Goal: Information Seeking & Learning: Compare options

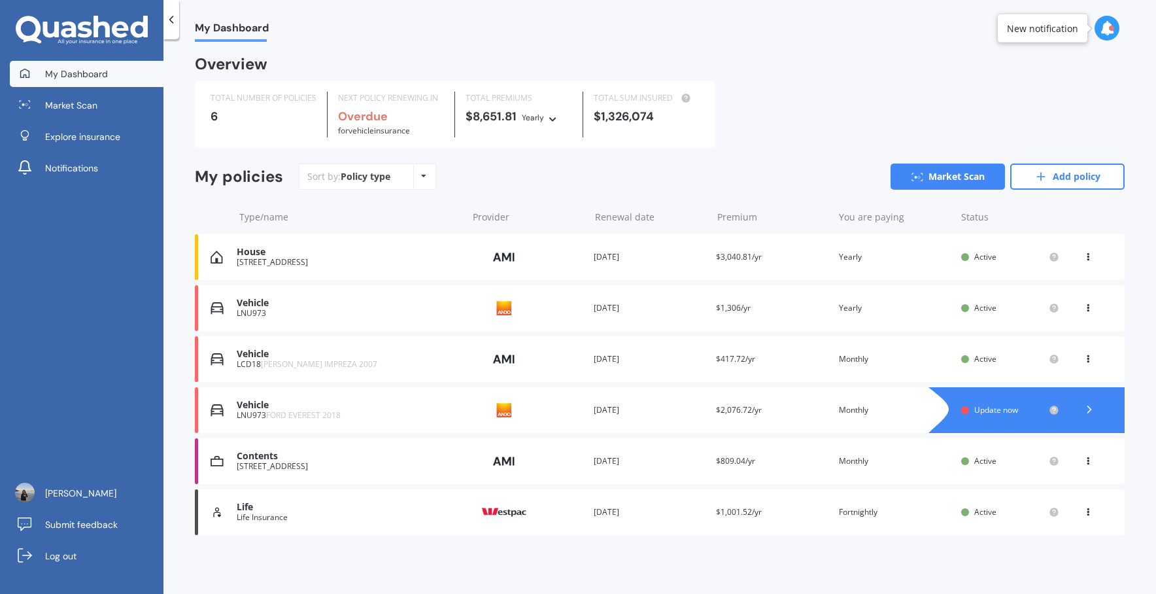
click at [728, 256] on span "$3,040.81/yr" at bounding box center [739, 256] width 46 height 11
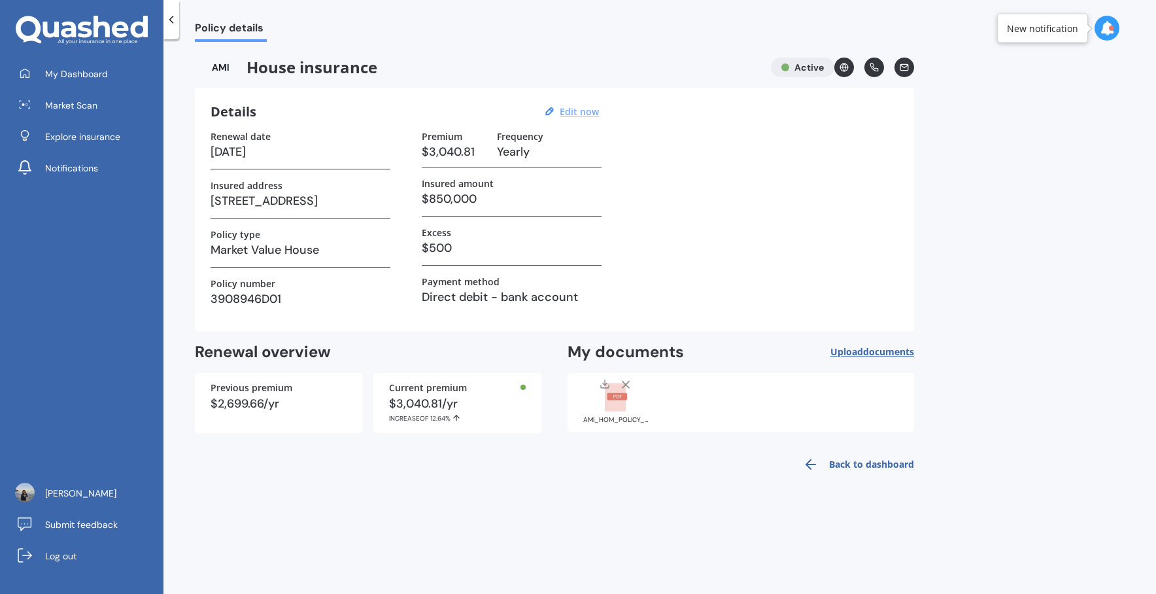
click at [580, 112] on u "Edit now" at bounding box center [579, 111] width 39 height 12
select select "16"
select select "06"
select select "2026"
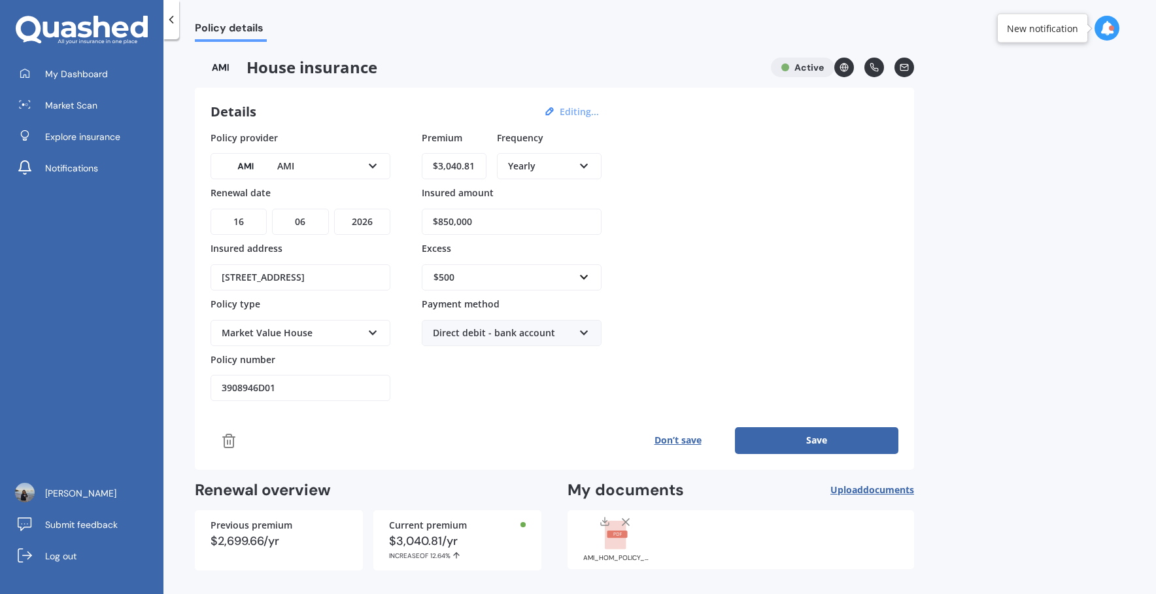
click at [471, 167] on input "$3,040.81" at bounding box center [454, 166] width 65 height 26
drag, startPoint x: 475, startPoint y: 167, endPoint x: 405, endPoint y: 161, distance: 70.9
click at [404, 161] on div "Policy provider AMI AA AMI AMP ANZ ASB Ando BNZ Co-Operative Bank FMG Initio Ki…" at bounding box center [555, 266] width 688 height 271
type input "$253.41"
click at [529, 167] on div "Yearly" at bounding box center [540, 166] width 65 height 14
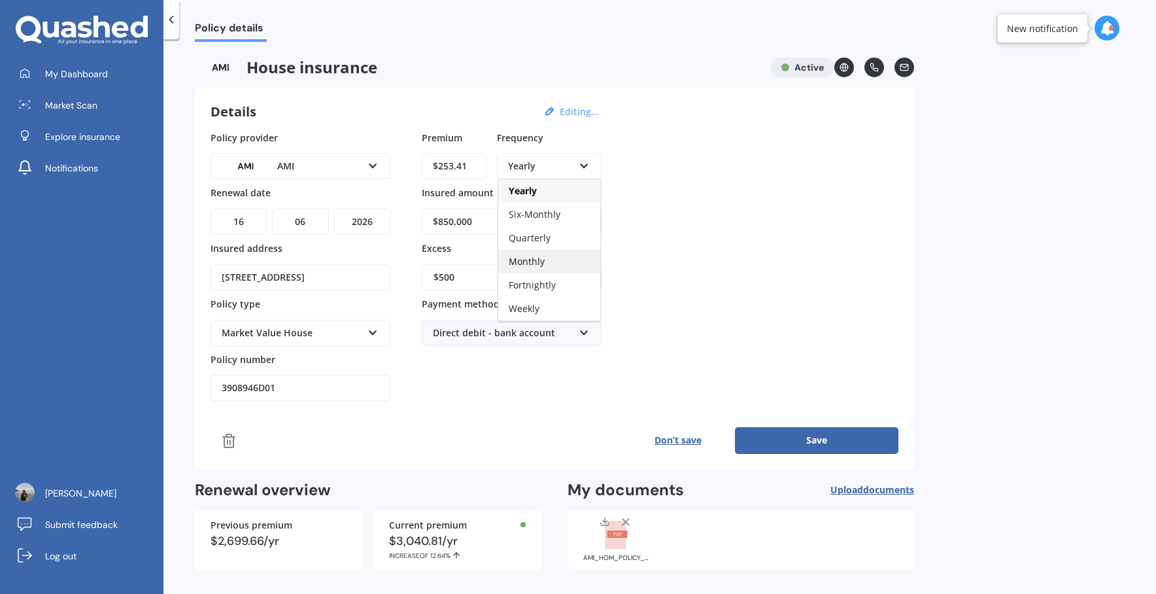
click at [520, 260] on span "Monthly" at bounding box center [527, 261] width 36 height 12
click at [799, 440] on button "Save" at bounding box center [816, 440] width 163 height 26
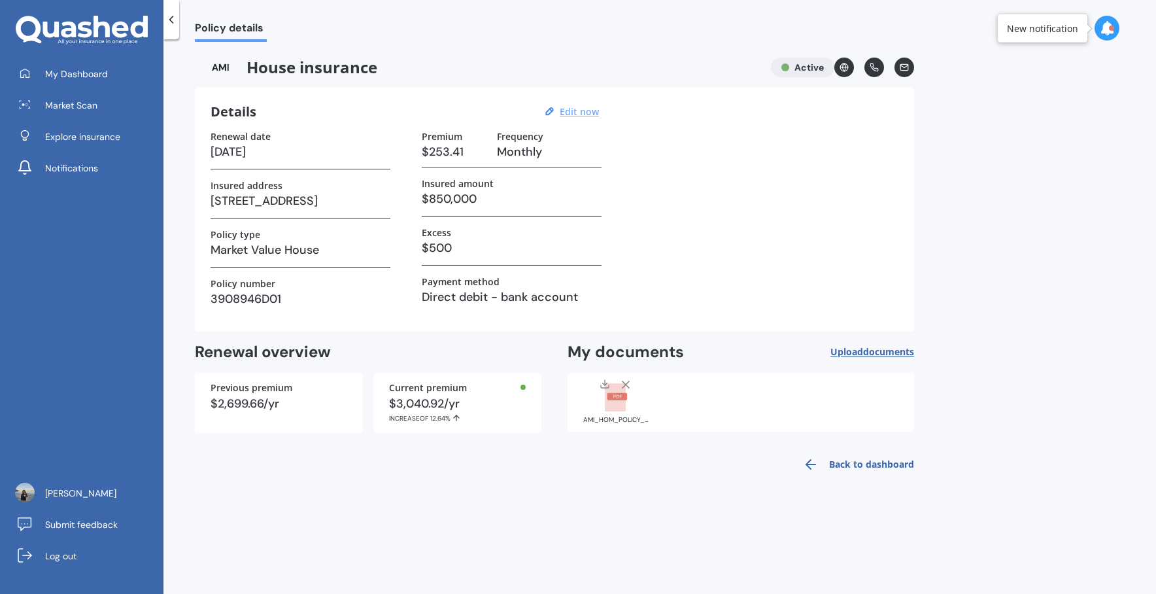
click at [581, 483] on div "Policy details House insurance Active Details Edit now Renewal date [DATE] Insu…" at bounding box center [659, 319] width 993 height 554
click at [82, 73] on span "My Dashboard" at bounding box center [76, 73] width 63 height 13
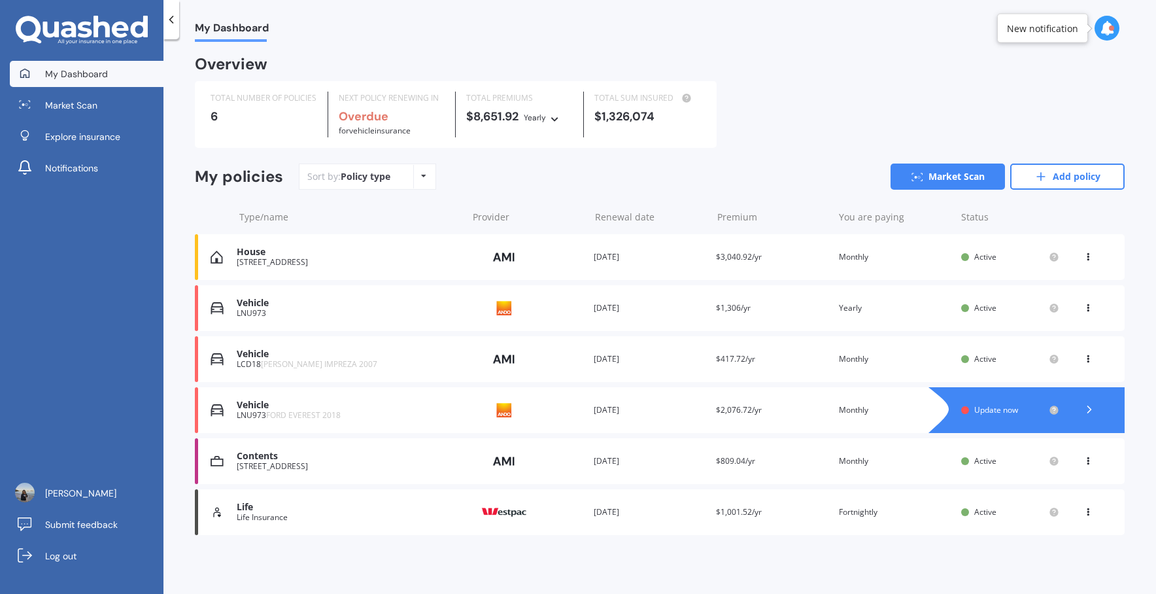
click at [735, 255] on span "$3,040.92/yr" at bounding box center [739, 256] width 46 height 11
click at [1070, 405] on div at bounding box center [1089, 410] width 39 height 20
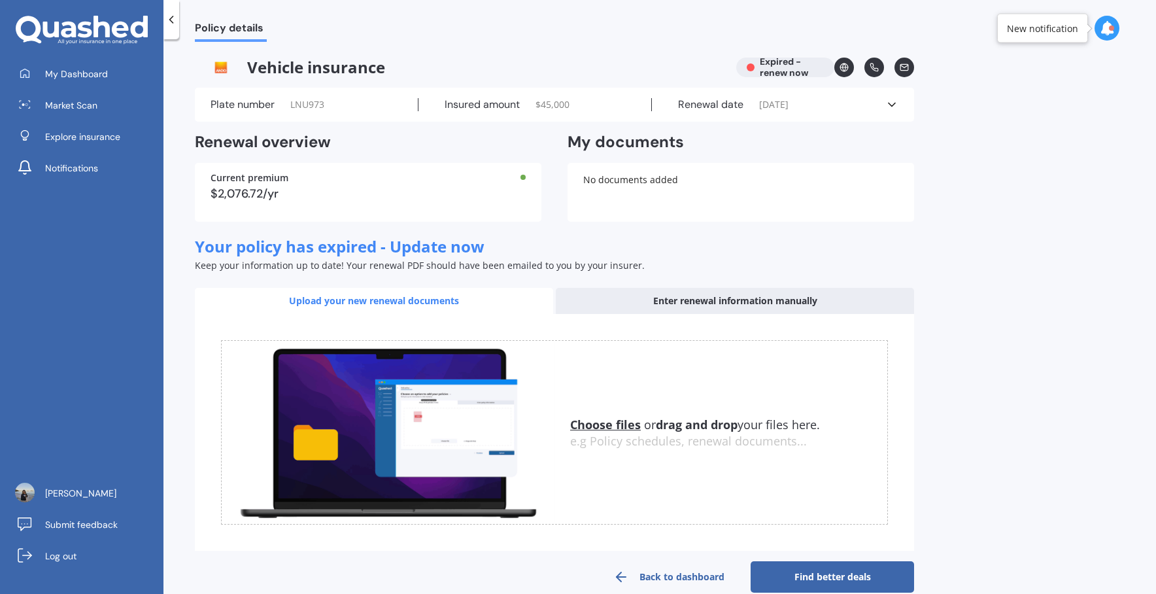
click at [894, 103] on polyline at bounding box center [892, 104] width 7 height 3
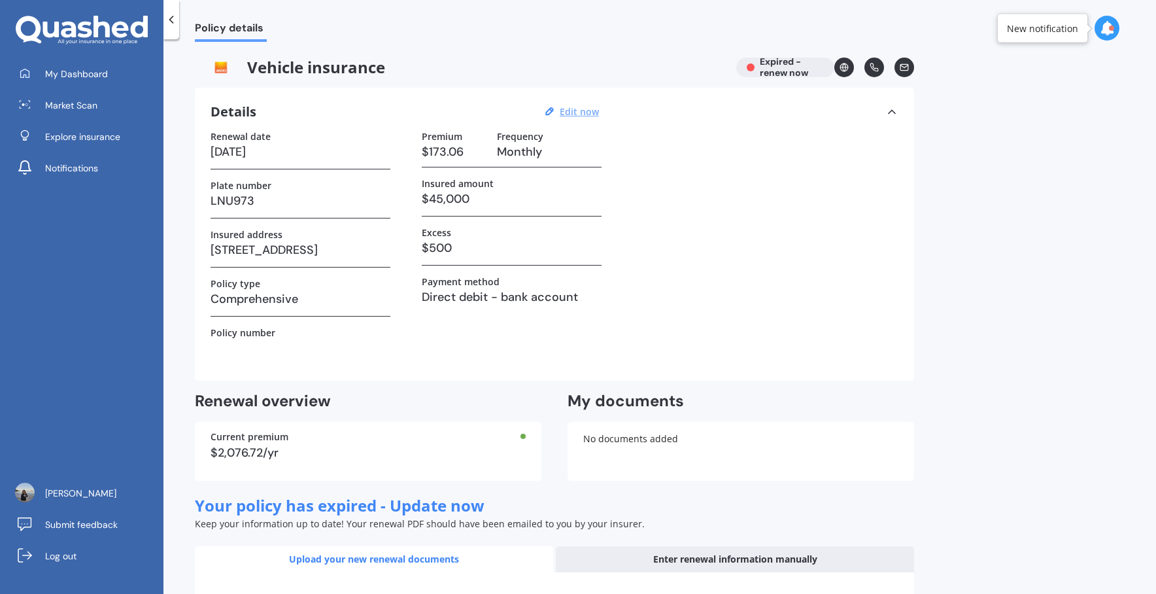
click at [580, 107] on u "Edit now" at bounding box center [579, 111] width 39 height 12
select select "29"
select select "10"
select select "2024"
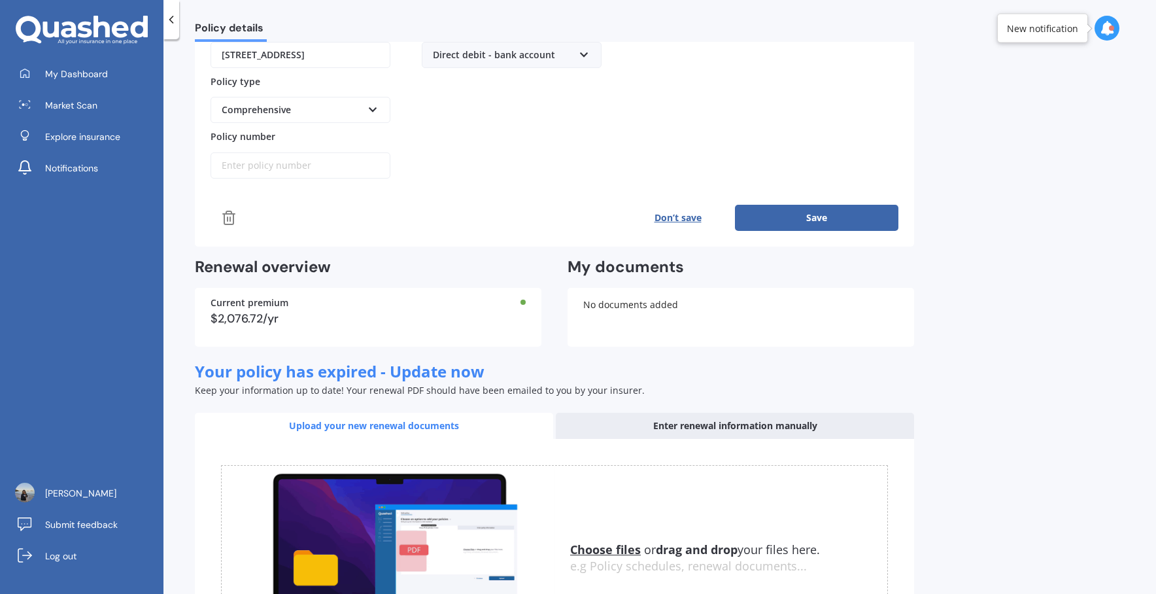
scroll to position [280, 0]
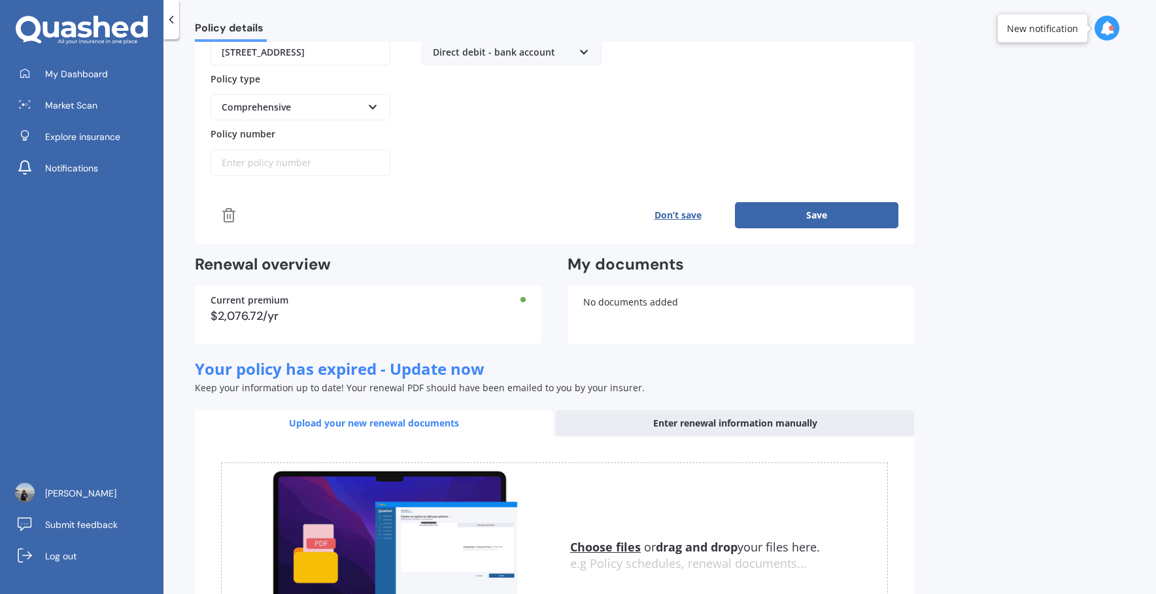
click at [231, 212] on icon at bounding box center [229, 215] width 16 height 16
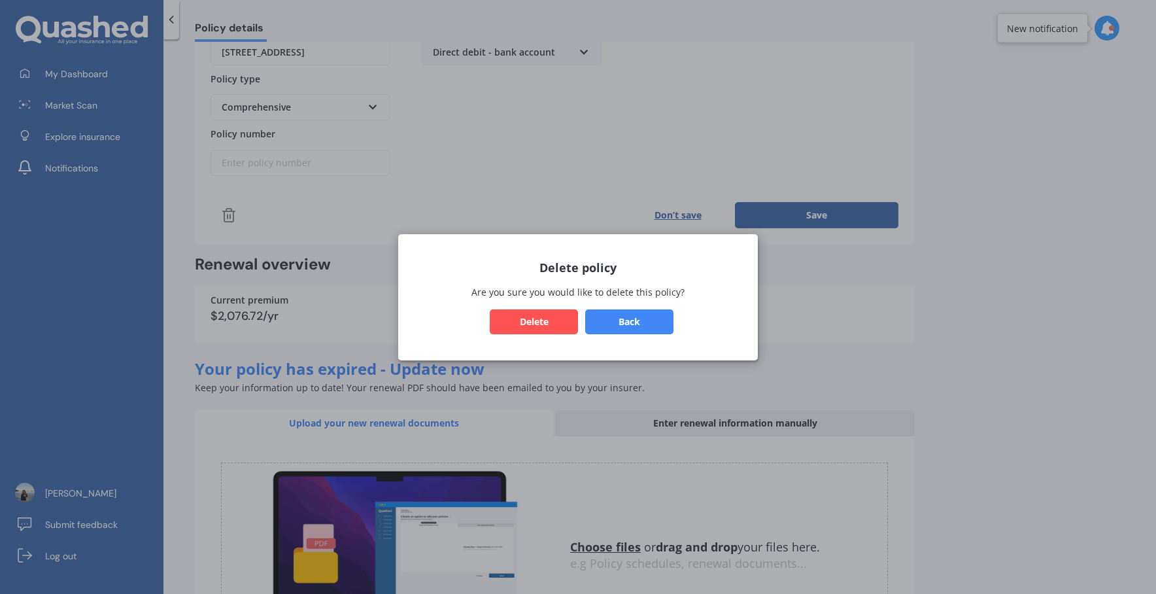
click at [534, 311] on button "Delete" at bounding box center [534, 321] width 88 height 25
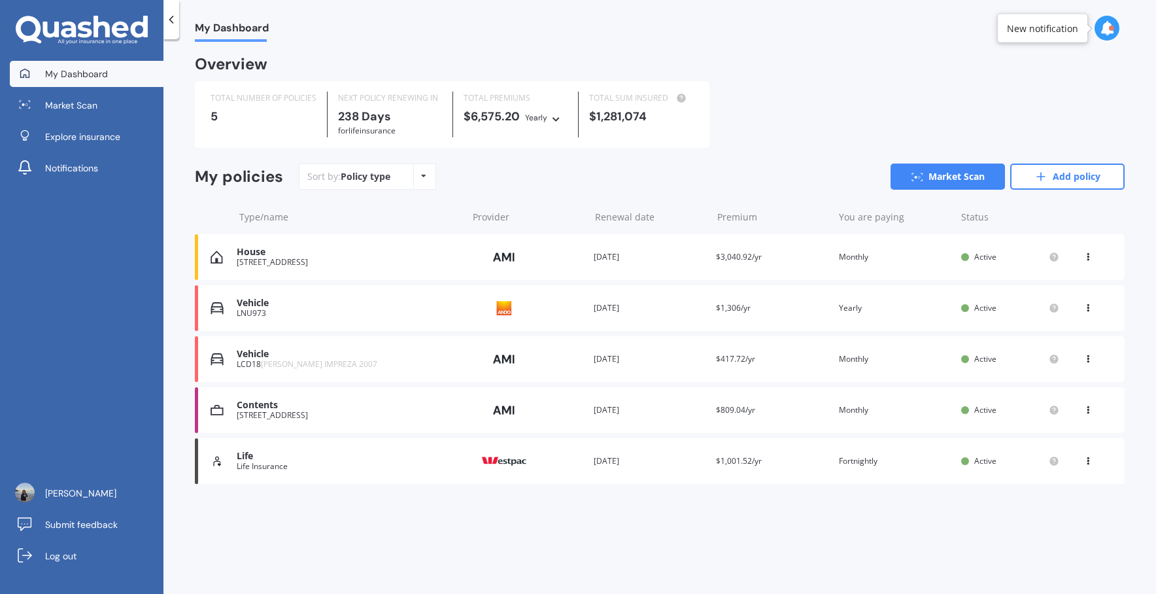
click at [735, 309] on span "$1,306/yr" at bounding box center [733, 307] width 35 height 11
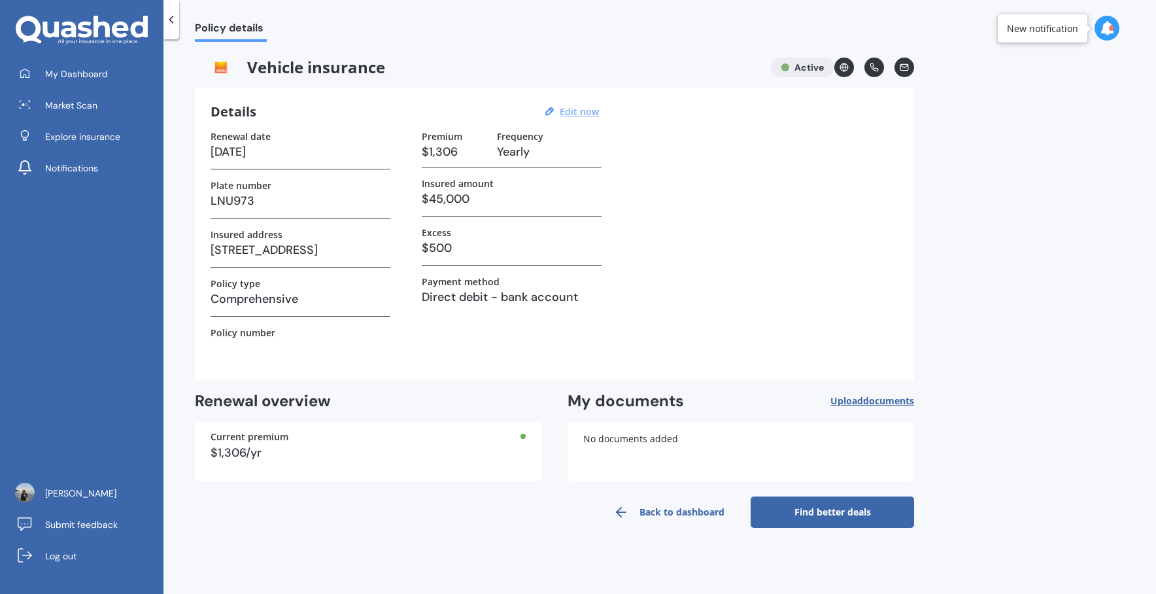
click at [592, 114] on u "Edit now" at bounding box center [579, 111] width 39 height 12
select select "09"
select select "2026"
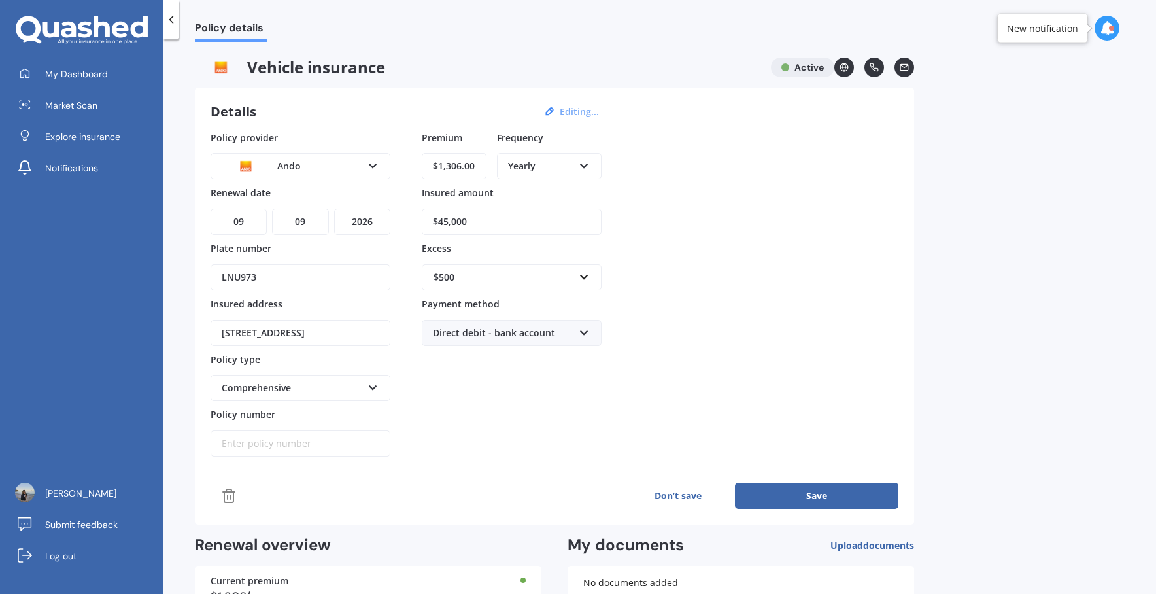
click at [466, 167] on input "$1,306.00" at bounding box center [454, 166] width 65 height 26
drag, startPoint x: 475, startPoint y: 167, endPoint x: 414, endPoint y: 163, distance: 60.9
click at [414, 163] on div "Policy provider Ando AA AMI AMP ANZ ASB [PERSON_NAME] Dowa Ando Assurant Autosu…" at bounding box center [555, 294] width 688 height 326
type input "$1,244.00"
click at [513, 411] on div "Premium $1,244.00 Frequency Yearly Yearly Six-Monthly Quarterly Monthly Fortnig…" at bounding box center [512, 294] width 180 height 326
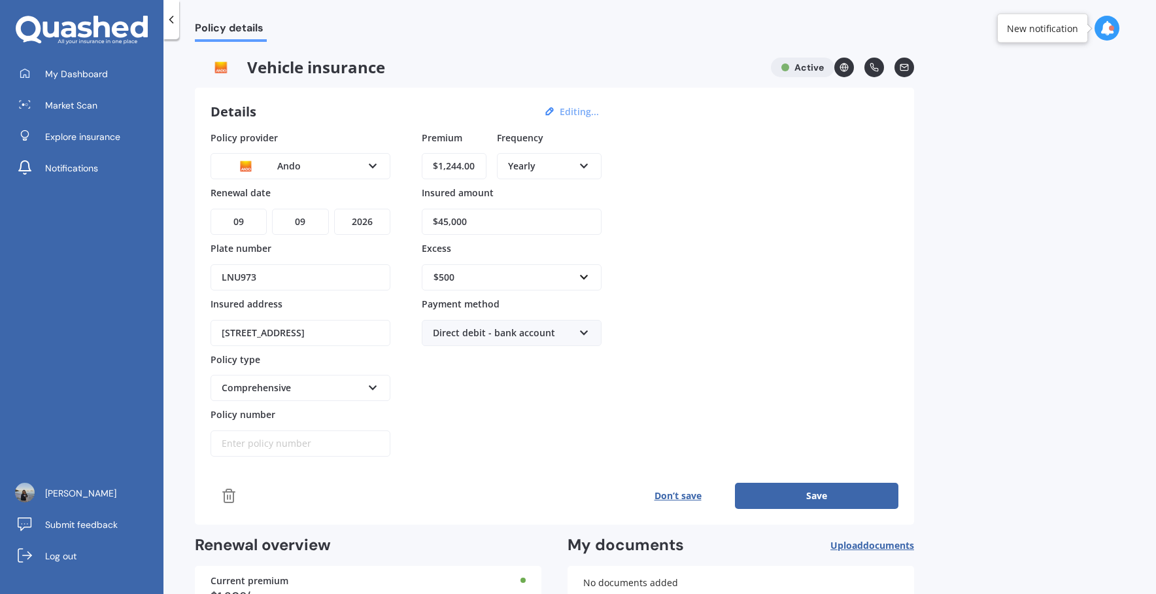
click at [822, 498] on button "Save" at bounding box center [816, 496] width 163 height 26
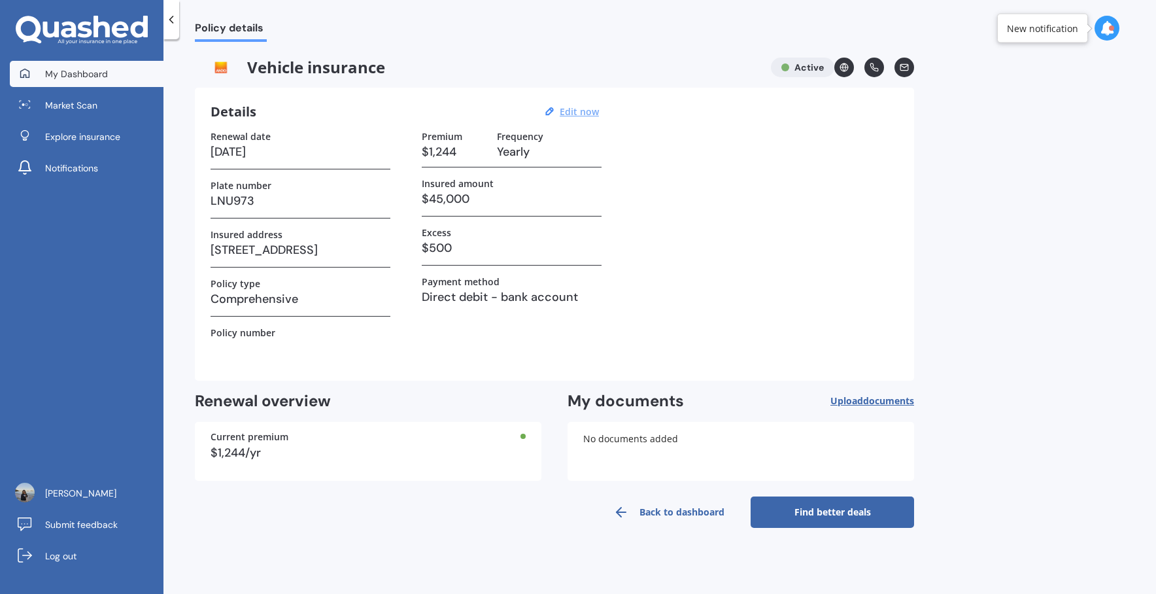
click at [78, 77] on span "My Dashboard" at bounding box center [76, 73] width 63 height 13
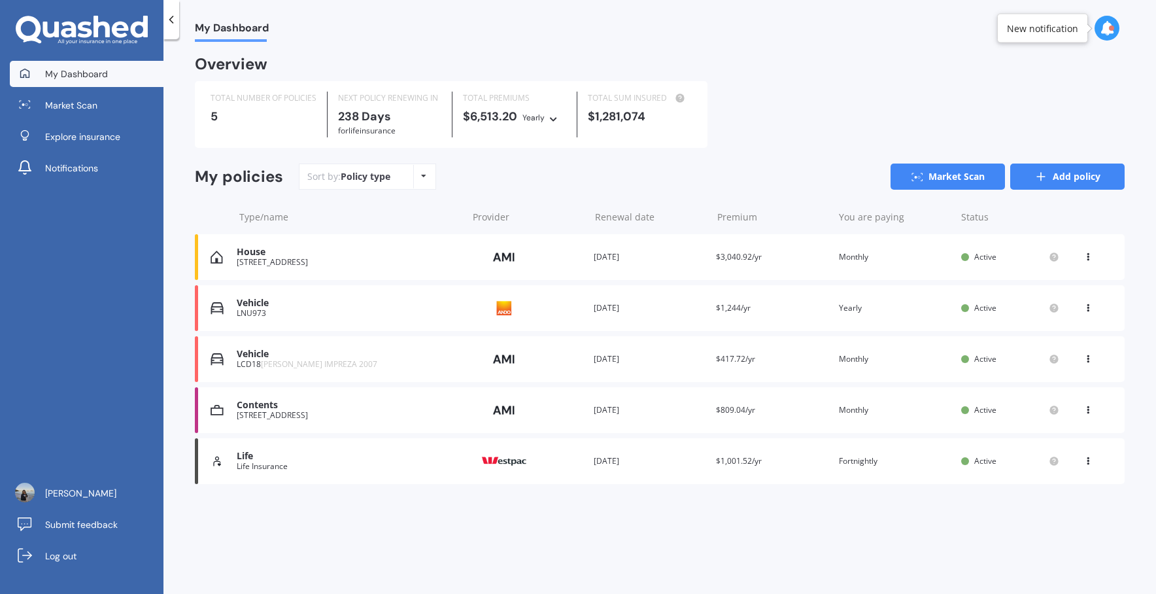
click at [1062, 182] on link "Add policy" at bounding box center [1067, 176] width 114 height 26
click at [285, 359] on div "Vehicle" at bounding box center [349, 353] width 224 height 11
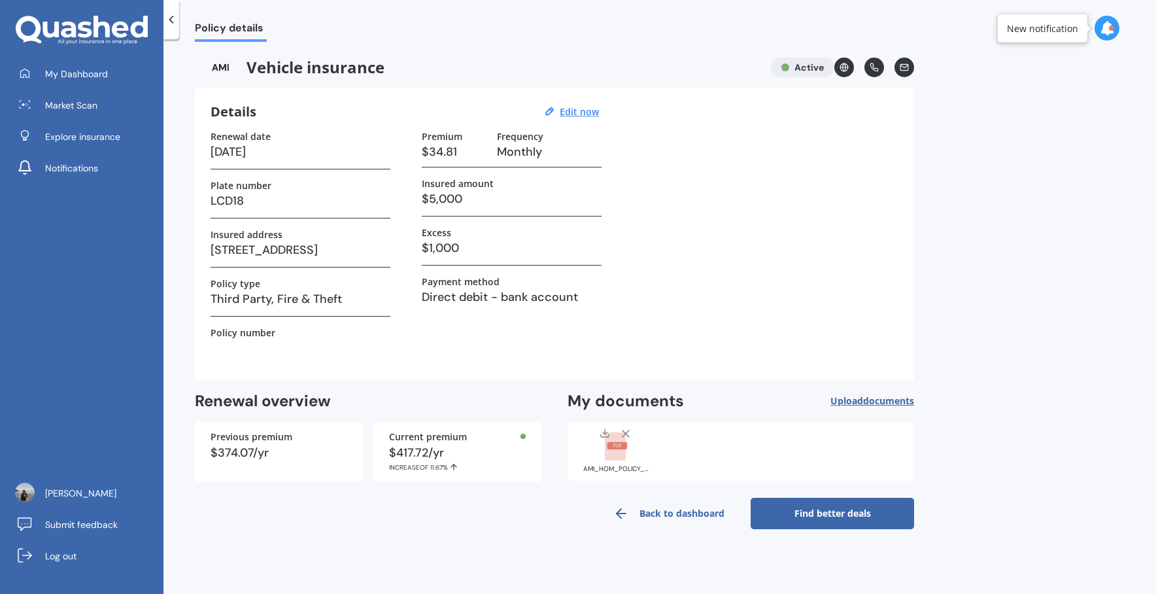
click at [807, 514] on link "Find better deals" at bounding box center [832, 513] width 163 height 31
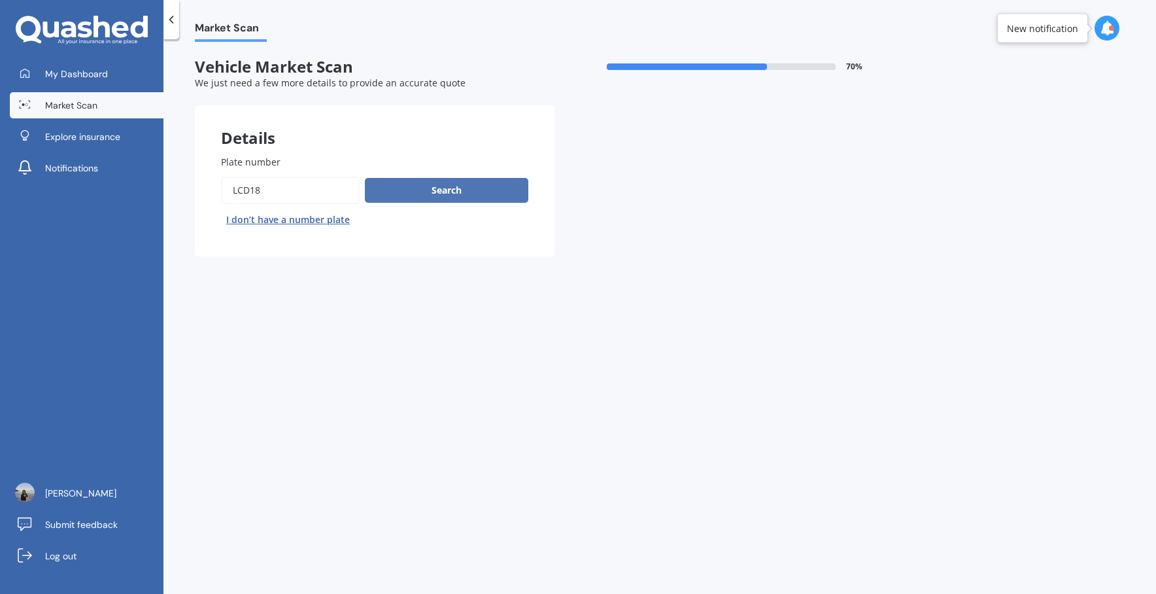
click at [409, 191] on button "Search" at bounding box center [446, 190] width 163 height 25
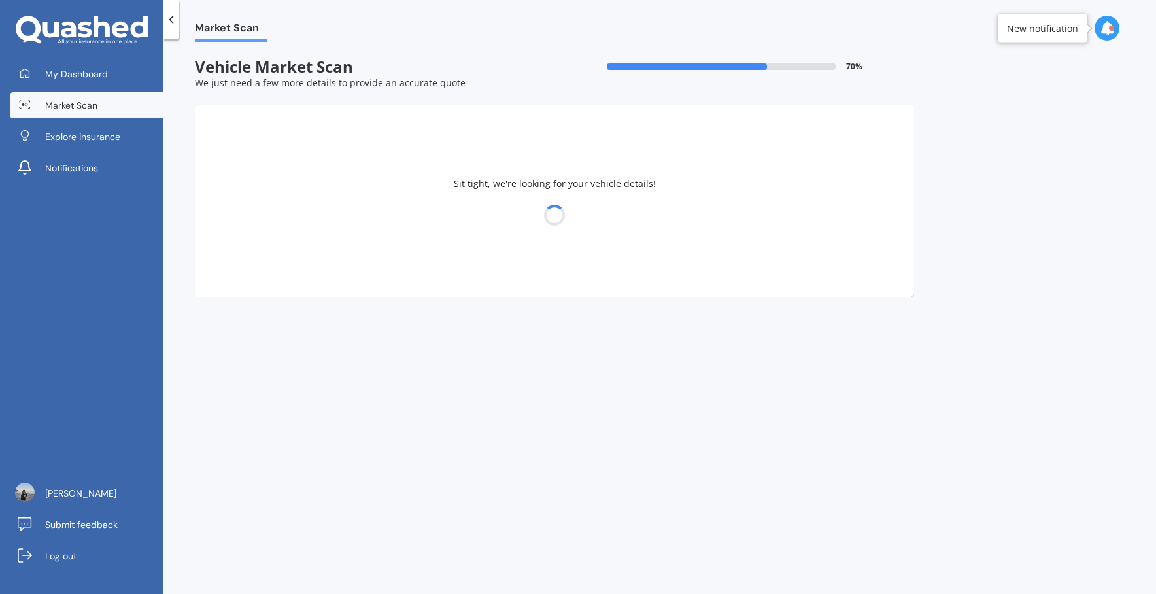
select select "SUBARU"
select select "IMPREZA"
select select "25"
select select "09"
select select "1971"
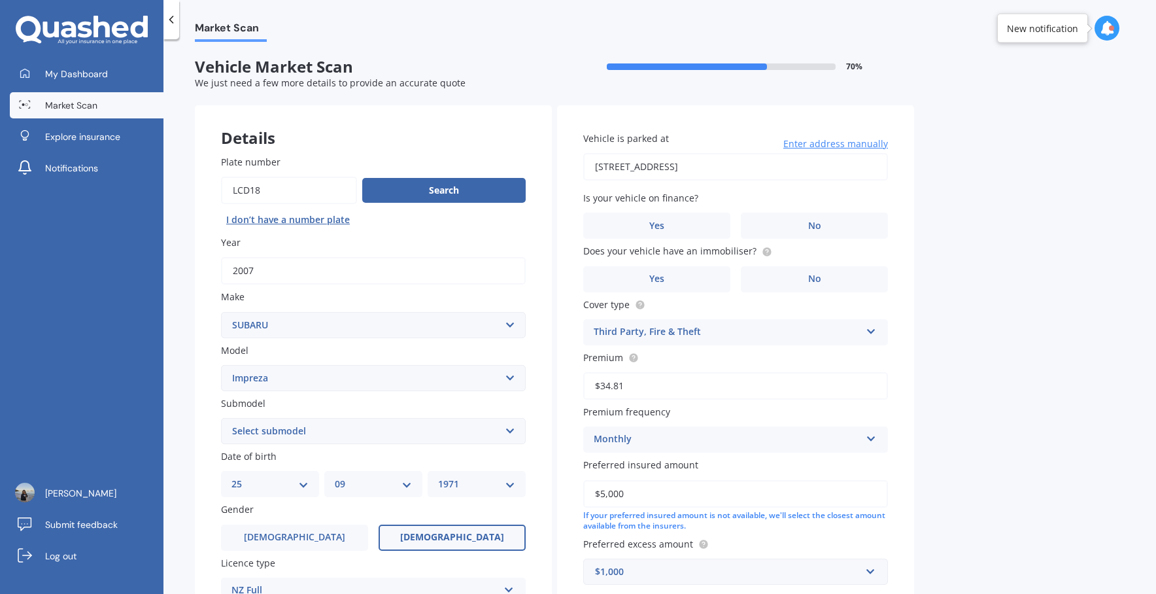
scroll to position [5, 0]
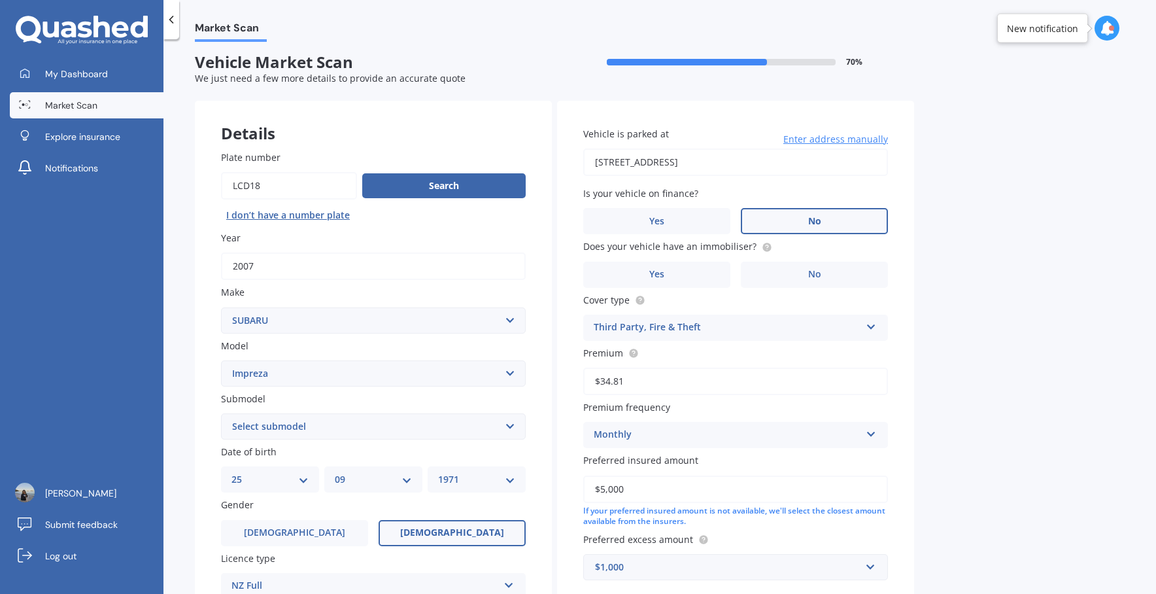
click at [809, 233] on label "No" at bounding box center [814, 221] width 147 height 26
click at [0, 0] on input "No" at bounding box center [0, 0] width 0 height 0
click at [808, 279] on span "No" at bounding box center [814, 274] width 13 height 11
click at [0, 0] on input "No" at bounding box center [0, 0] width 0 height 0
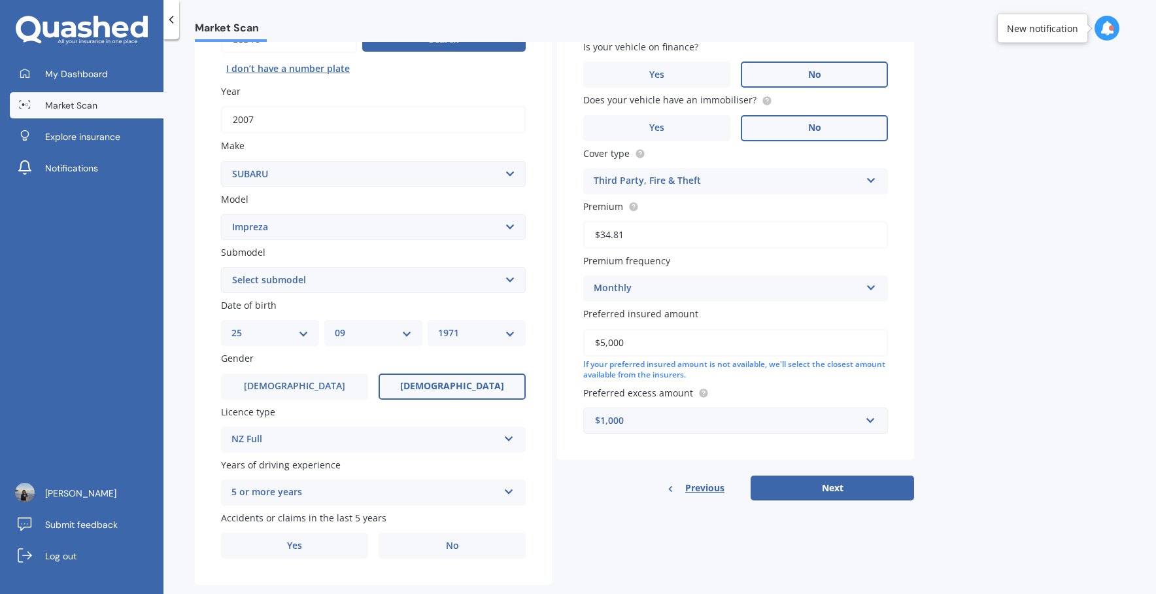
scroll to position [149, 0]
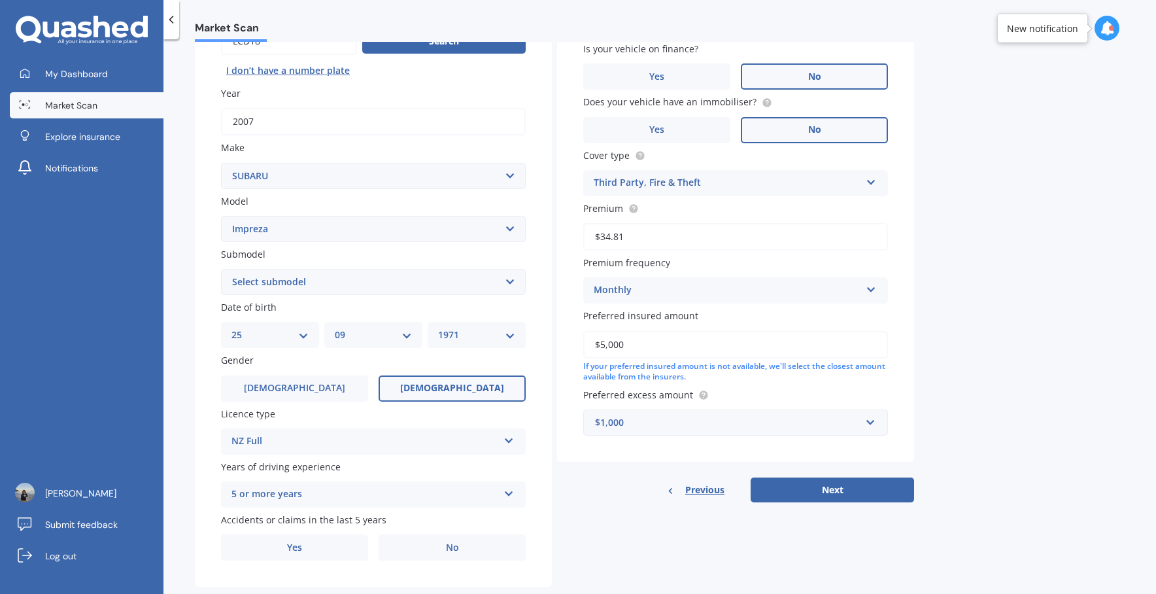
click at [302, 286] on select "Select submodel (All other turbo) 2.0i 2.0i Luxury 2.0i S Edition 2.0R 2.0R Spo…" at bounding box center [373, 282] width 305 height 26
select select "2WD NON-TURBO"
click at [221, 270] on select "Select submodel (All other turbo) 2.0i 2.0i Luxury 2.0i S Edition 2.0R 2.0R Spo…" at bounding box center [373, 282] width 305 height 26
click at [862, 496] on button "Next" at bounding box center [832, 489] width 163 height 25
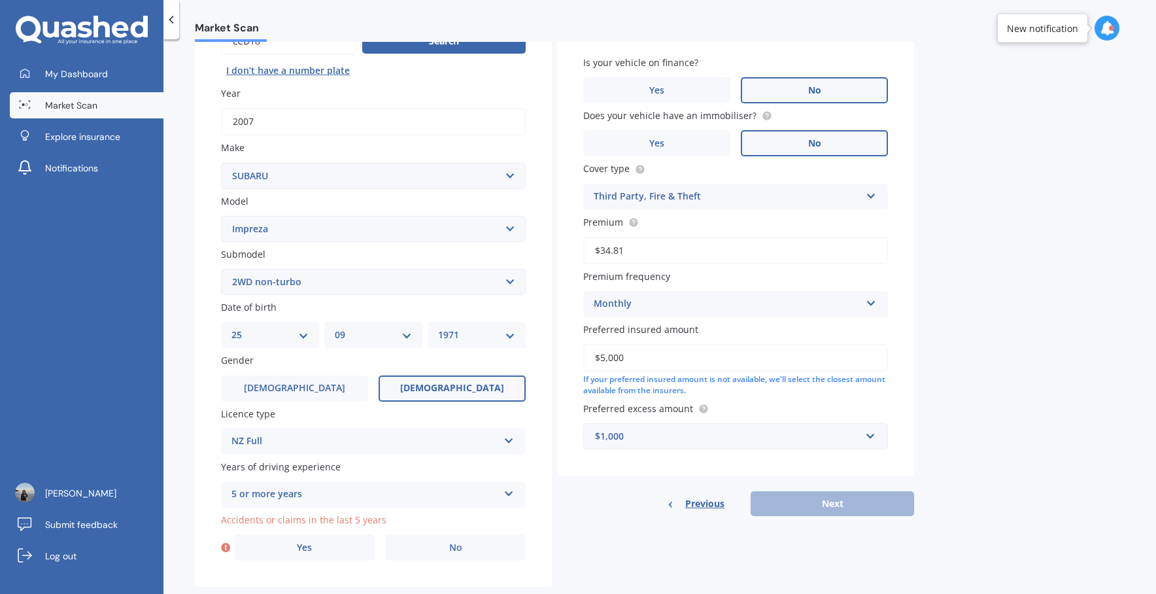
click at [313, 505] on div "5 or more years 5 or more years 4 years 3 years 2 years 1 year" at bounding box center [373, 494] width 305 height 26
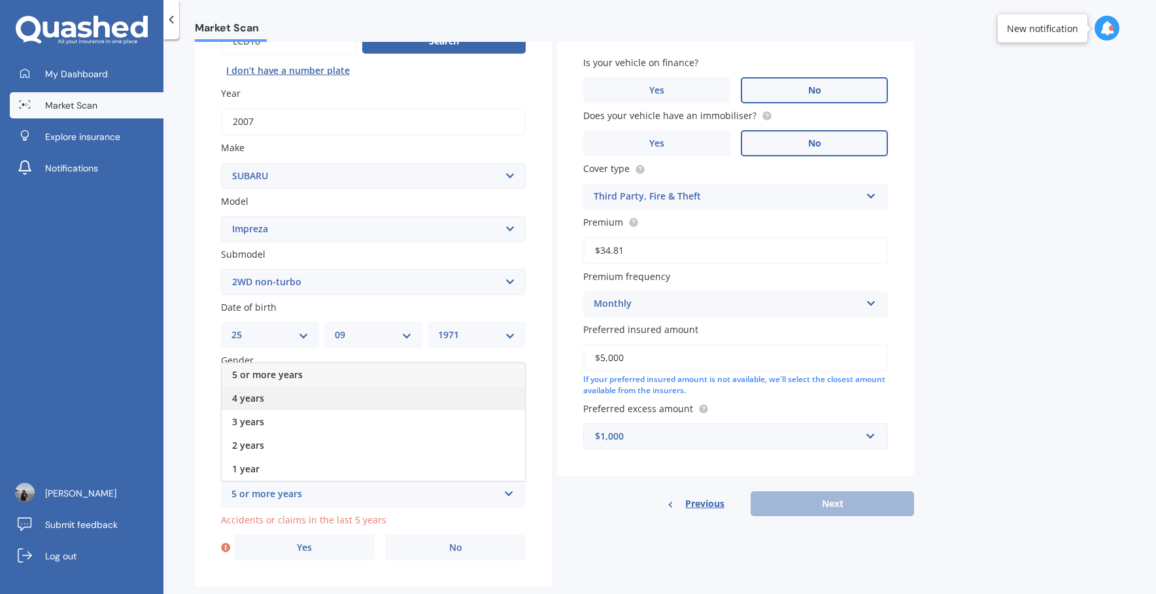
scroll to position [179, 0]
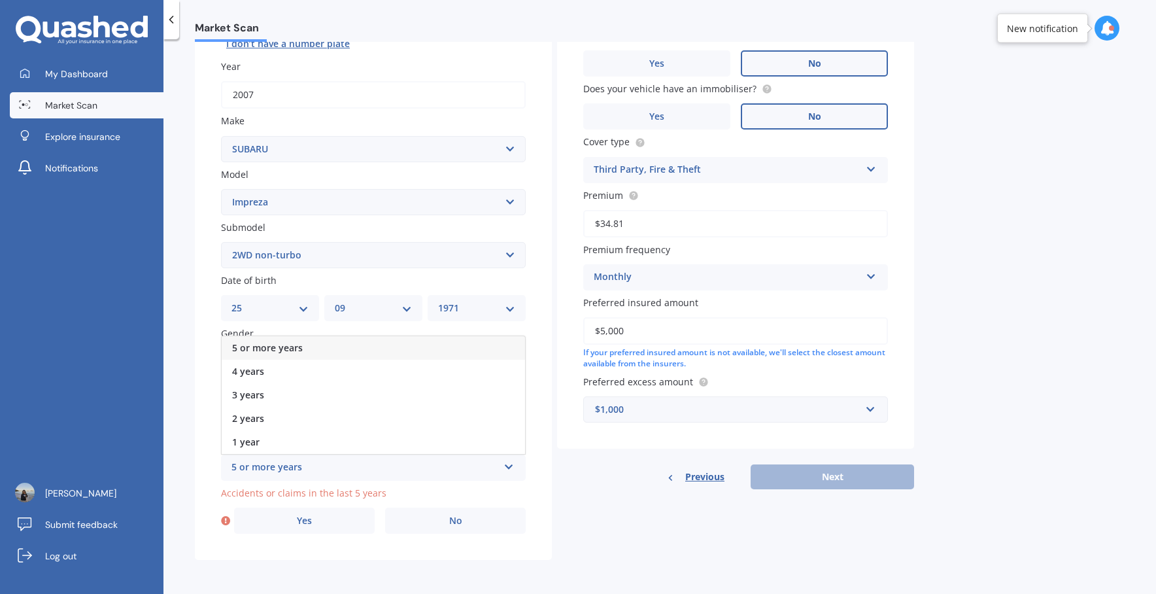
click at [199, 481] on div "Plate number Search I don’t have a number plate Year [DATE] Make Select make AC…" at bounding box center [373, 256] width 357 height 607
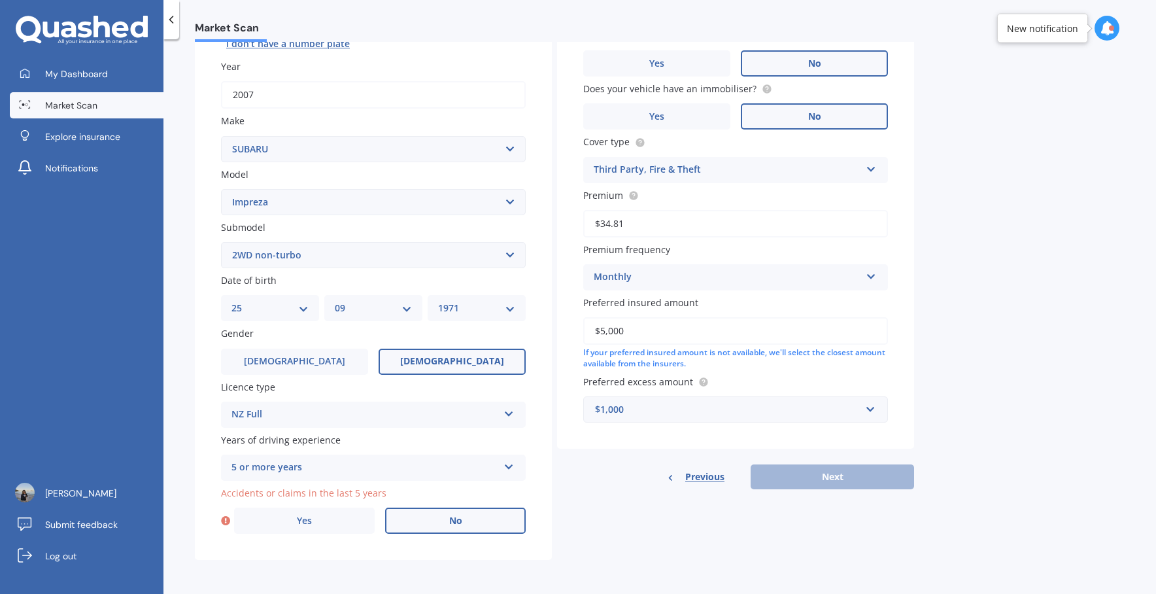
click at [475, 517] on label "No" at bounding box center [455, 520] width 141 height 26
click at [0, 0] on input "No" at bounding box center [0, 0] width 0 height 0
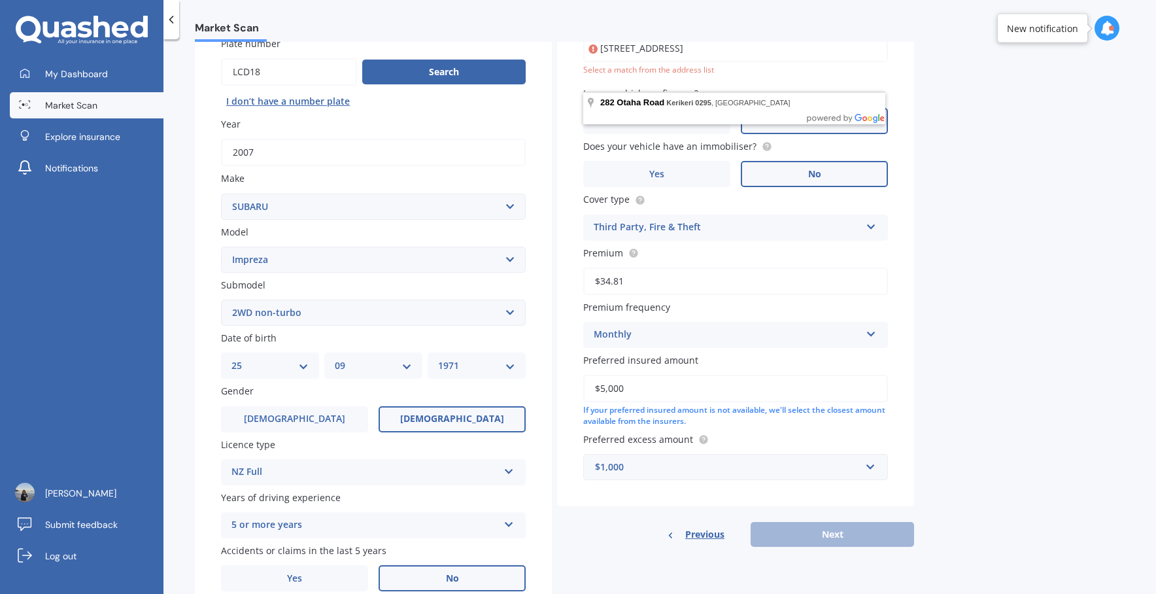
scroll to position [44, 0]
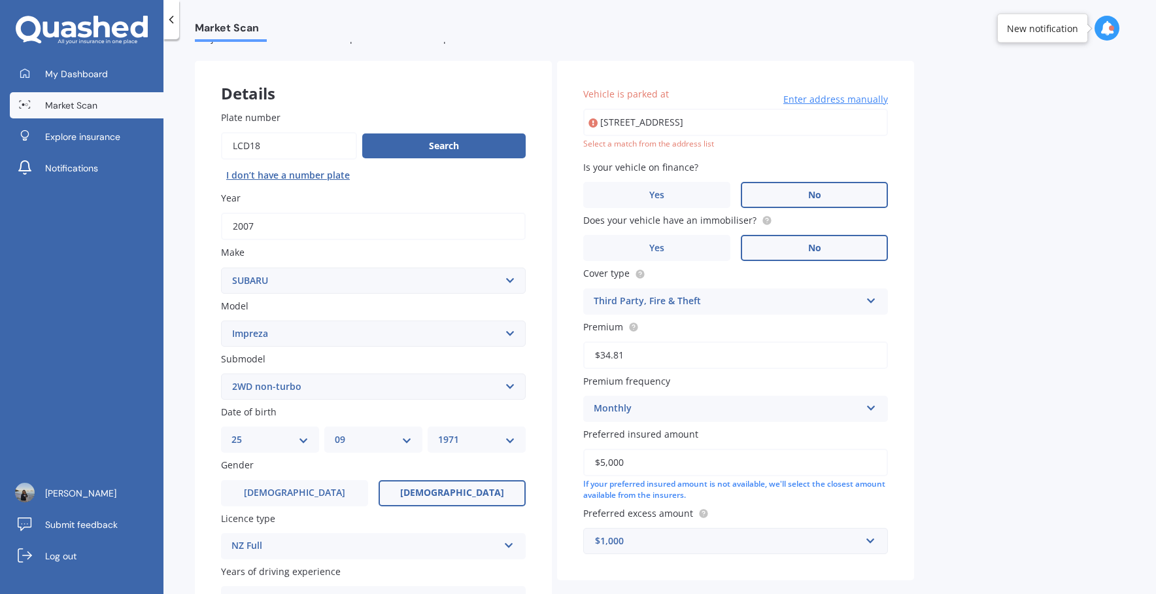
type input "[STREET_ADDRESS]"
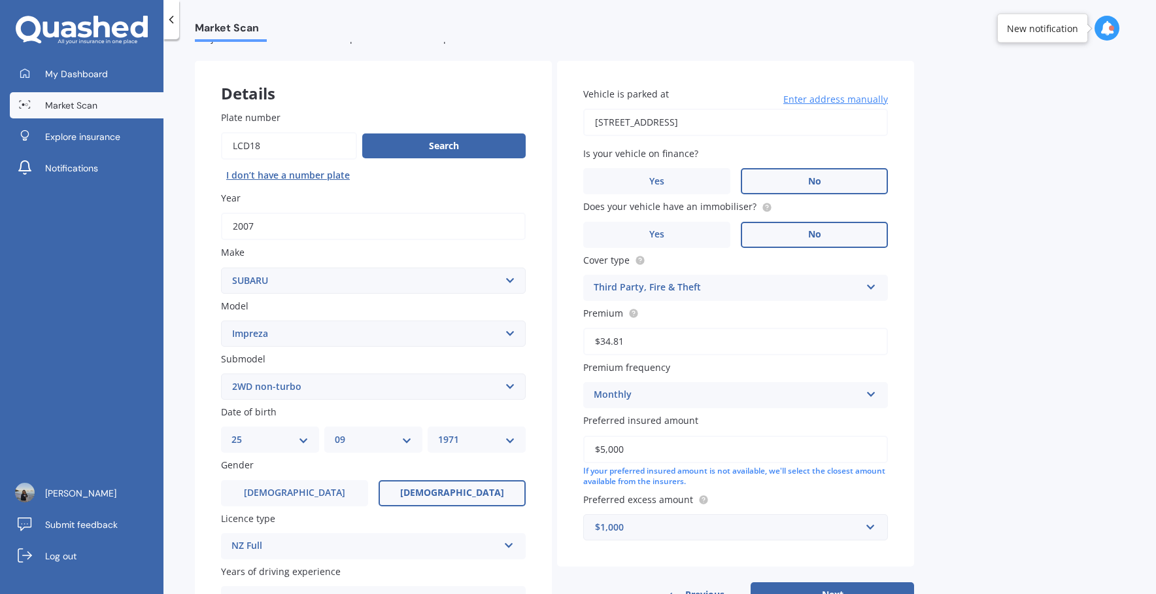
scroll to position [179, 0]
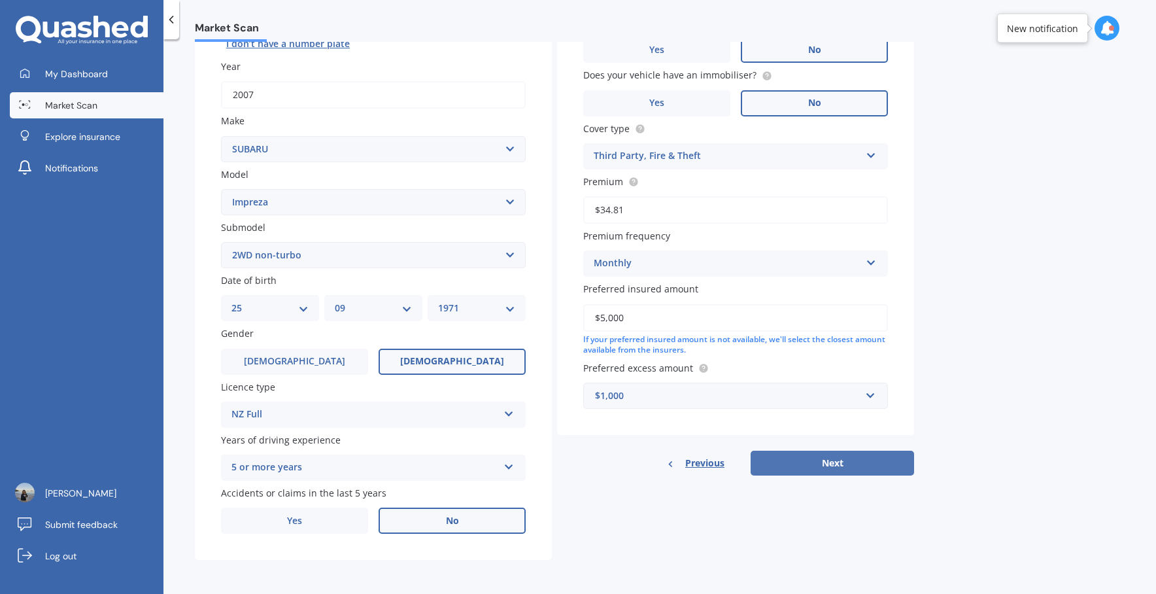
click at [808, 466] on button "Next" at bounding box center [832, 462] width 163 height 25
select select "25"
select select "09"
select select "1971"
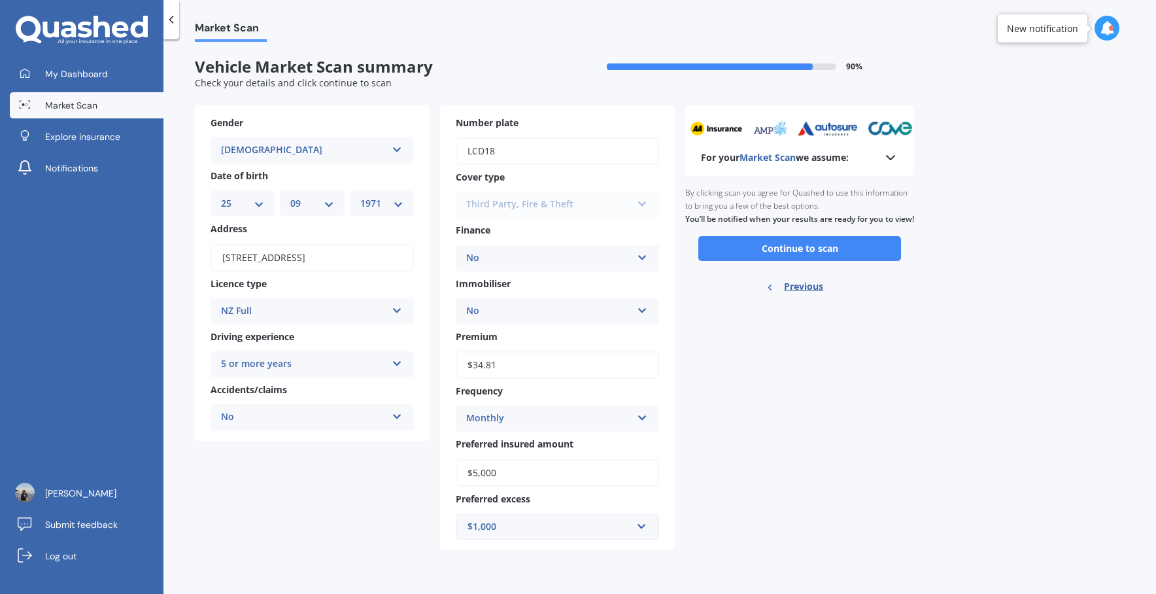
scroll to position [0, 0]
click at [787, 259] on button "Continue to scan" at bounding box center [799, 248] width 203 height 25
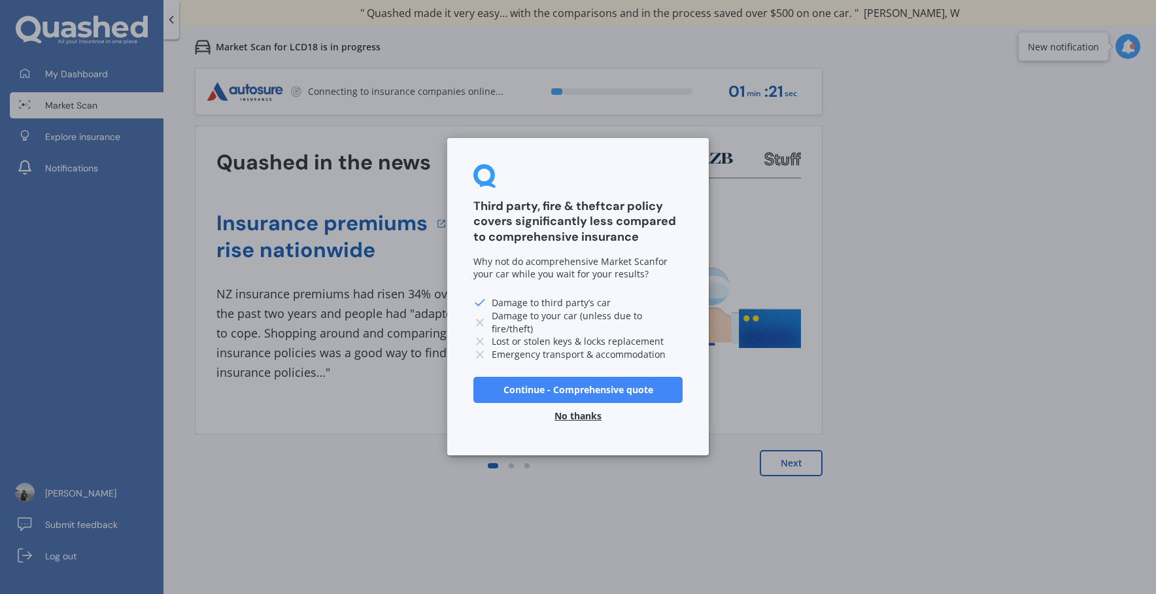
click at [577, 416] on button "No thanks" at bounding box center [578, 416] width 63 height 26
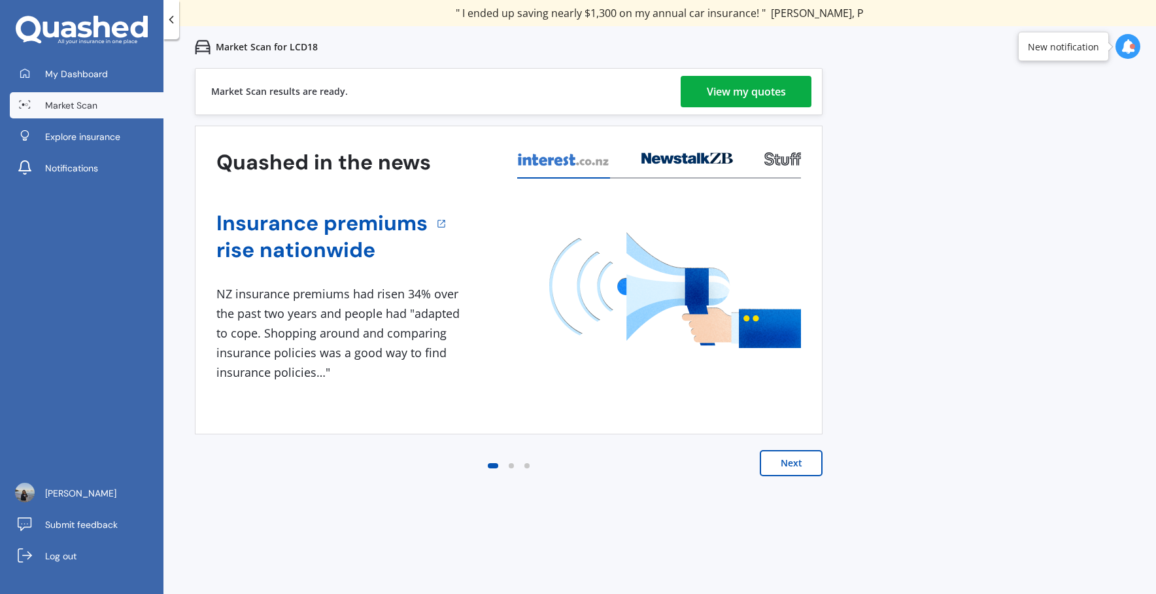
click at [711, 82] on div "View my quotes" at bounding box center [746, 91] width 79 height 31
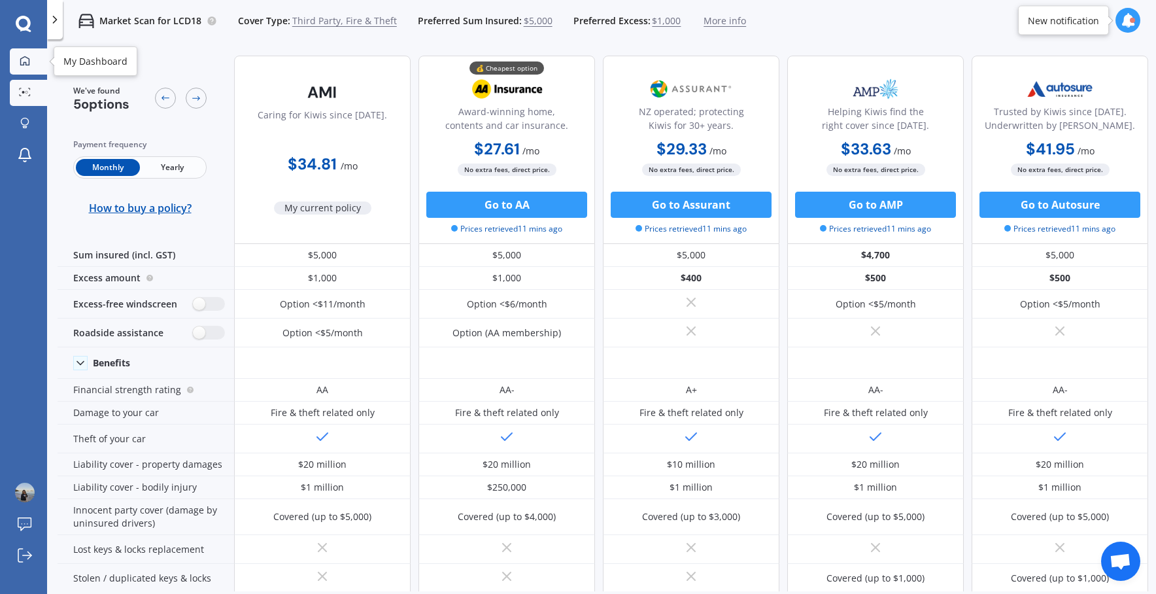
click at [28, 64] on icon at bounding box center [24, 60] width 9 height 9
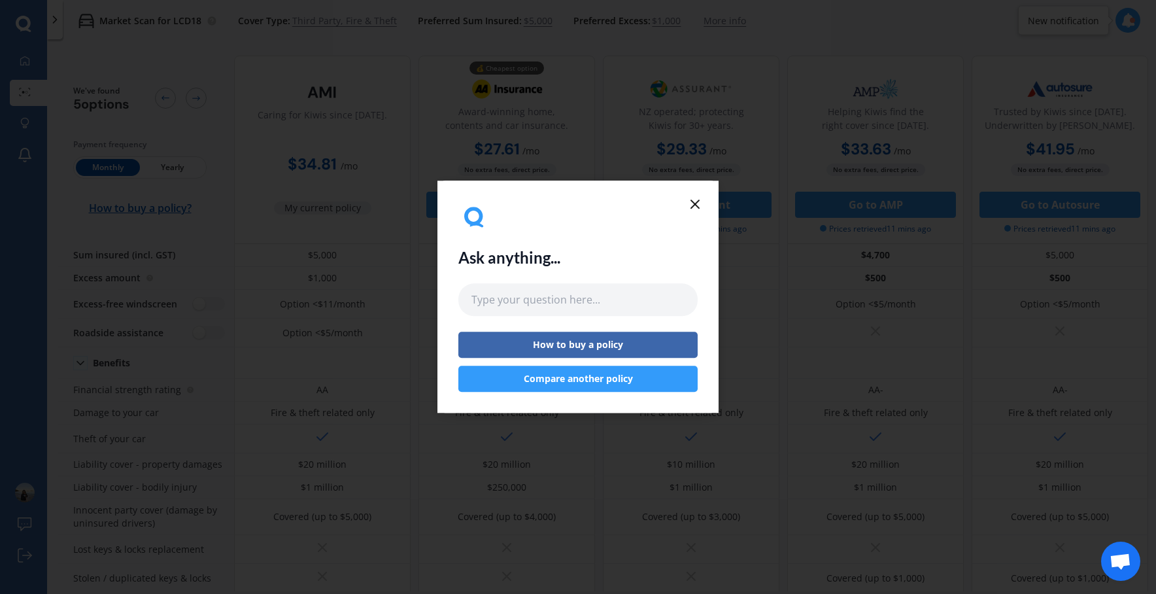
click at [703, 201] on div "Ask anything... How to buy a policy Compare another policy" at bounding box center [577, 296] width 281 height 232
click at [696, 201] on icon at bounding box center [695, 204] width 16 height 16
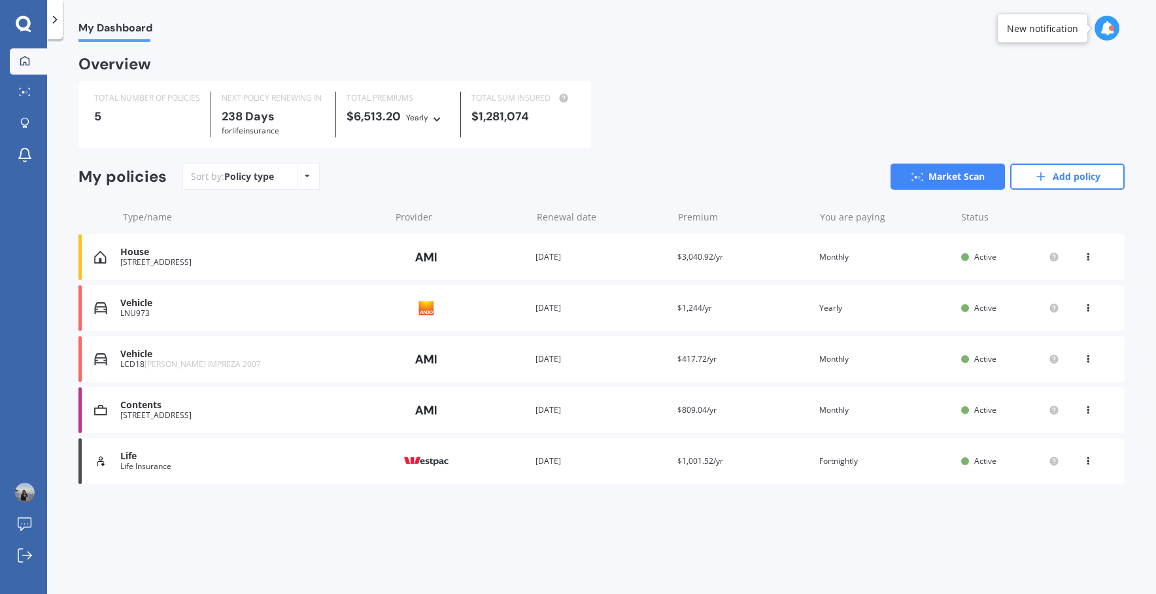
click at [144, 409] on div "Contents" at bounding box center [251, 404] width 263 height 11
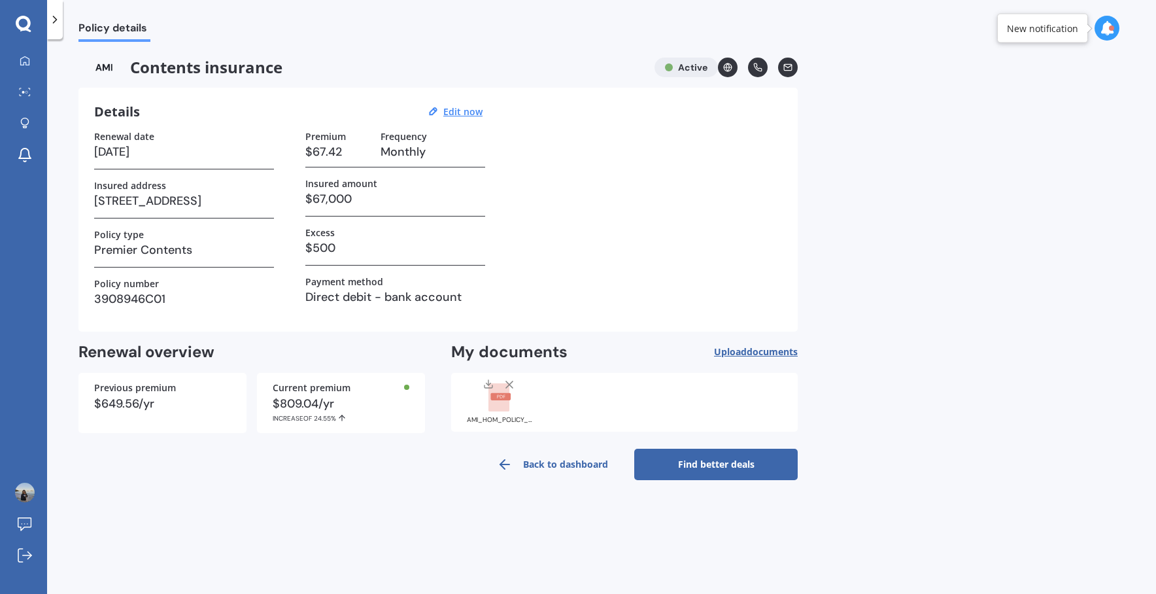
click at [751, 466] on link "Find better deals" at bounding box center [715, 464] width 163 height 31
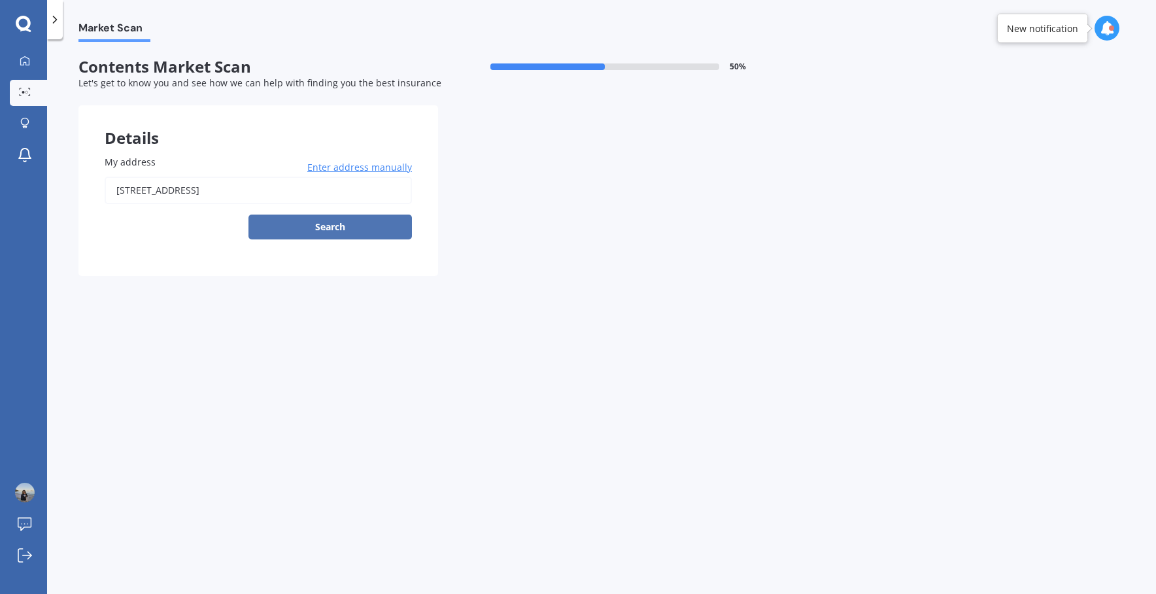
click at [322, 220] on button "Search" at bounding box center [329, 226] width 163 height 25
click at [301, 199] on input "[STREET_ADDRESS]" at bounding box center [258, 190] width 307 height 27
type input "[STREET_ADDRESS]"
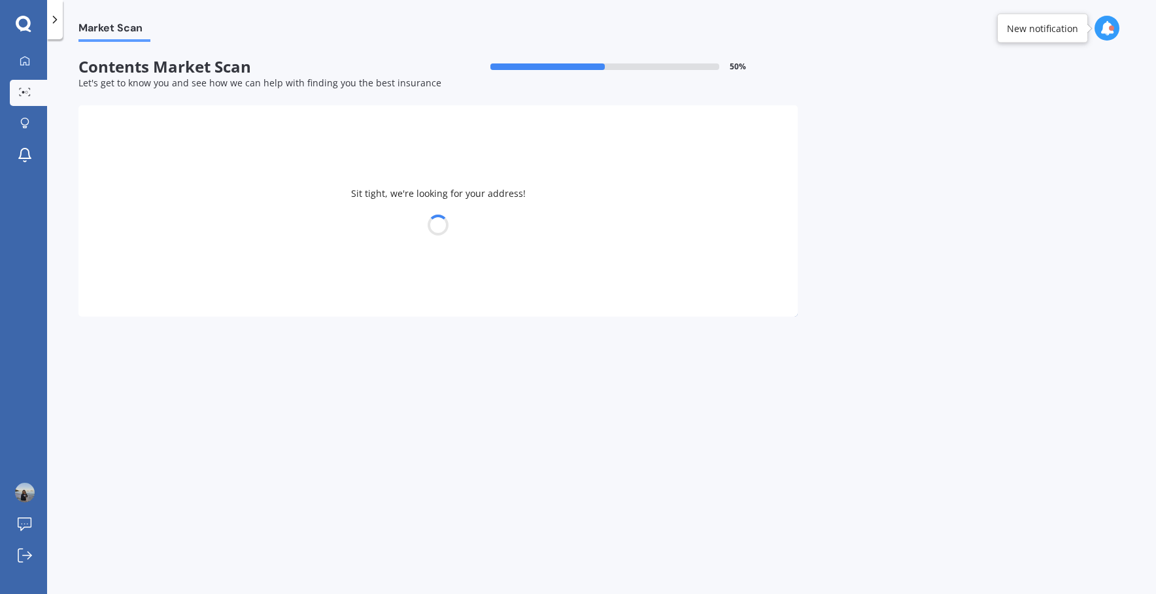
select select "25"
select select "09"
select select "1971"
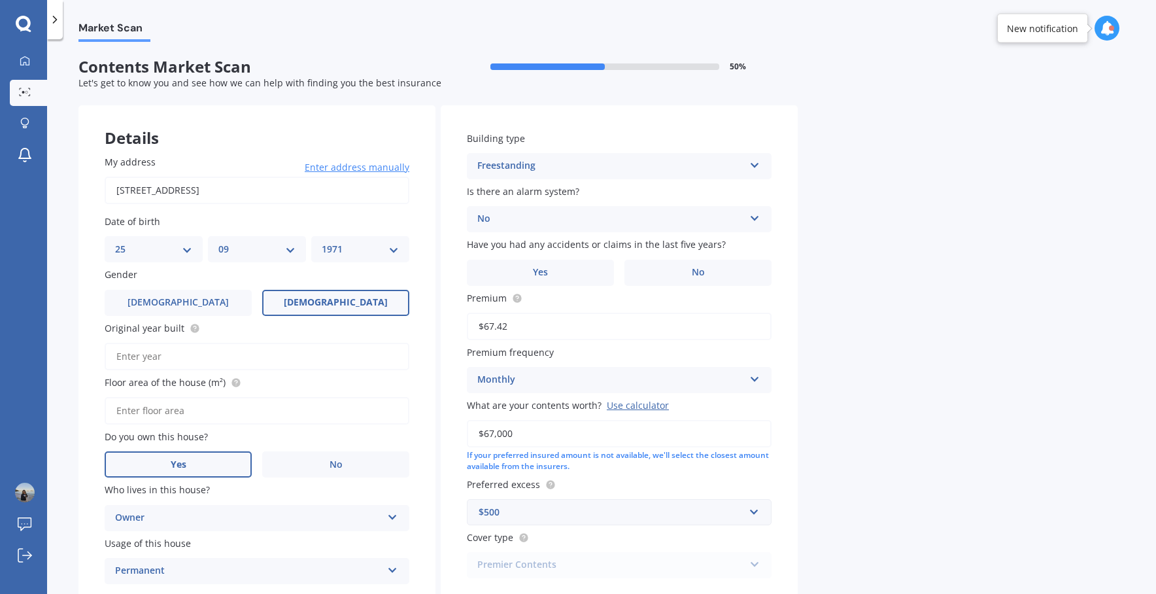
scroll to position [88, 0]
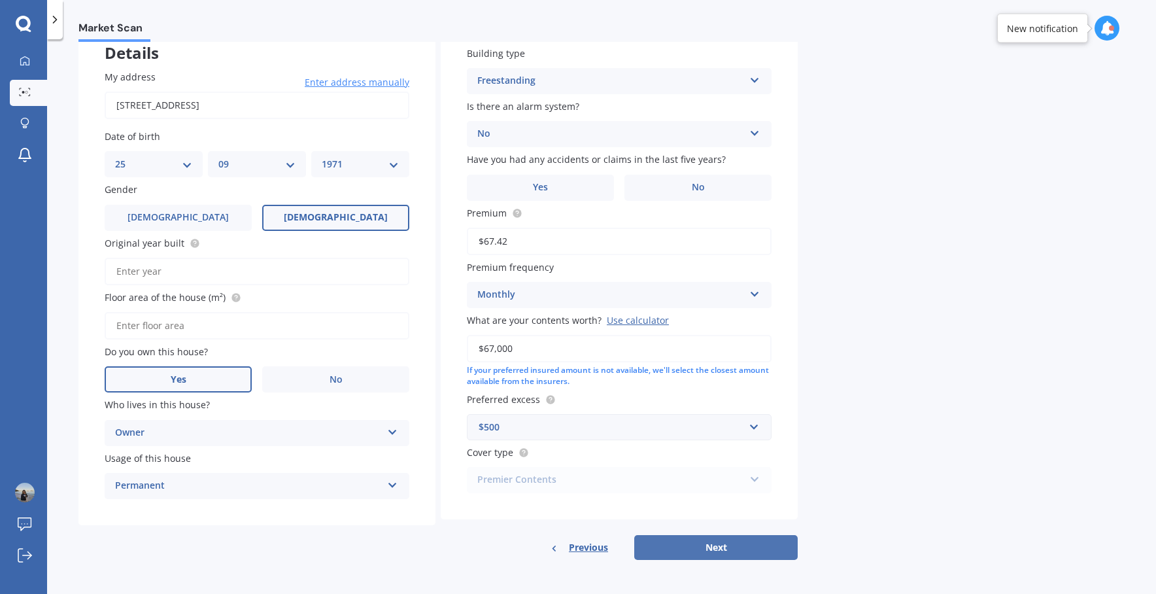
click at [702, 548] on button "Next" at bounding box center [715, 547] width 163 height 25
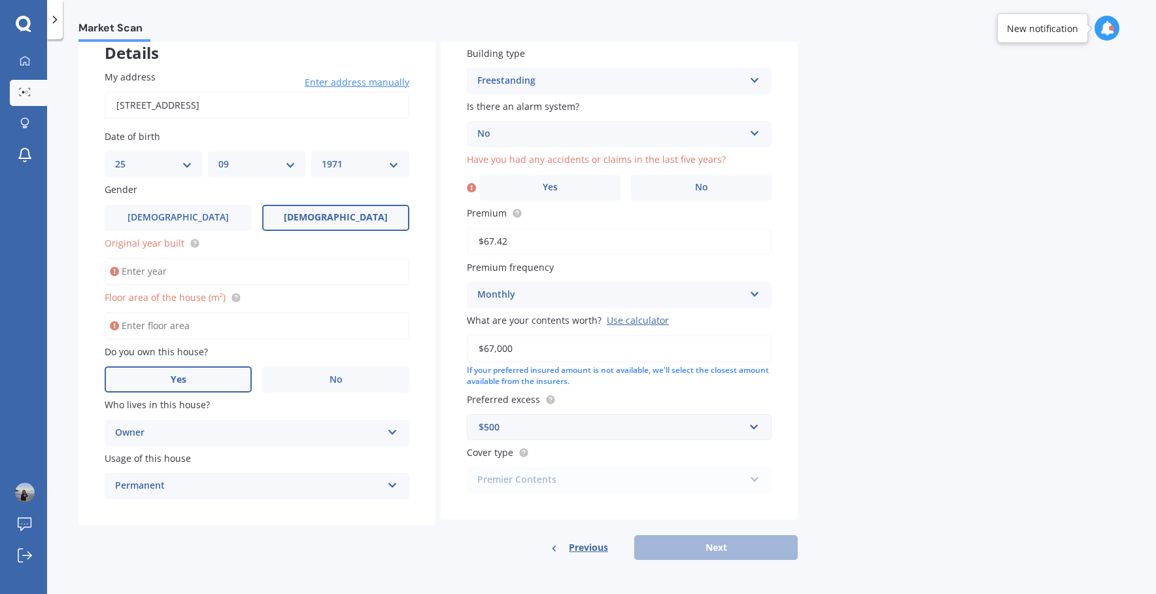
type input "1990"
click at [177, 329] on input "Floor area of the house (m²)" at bounding box center [257, 325] width 305 height 27
type input "130"
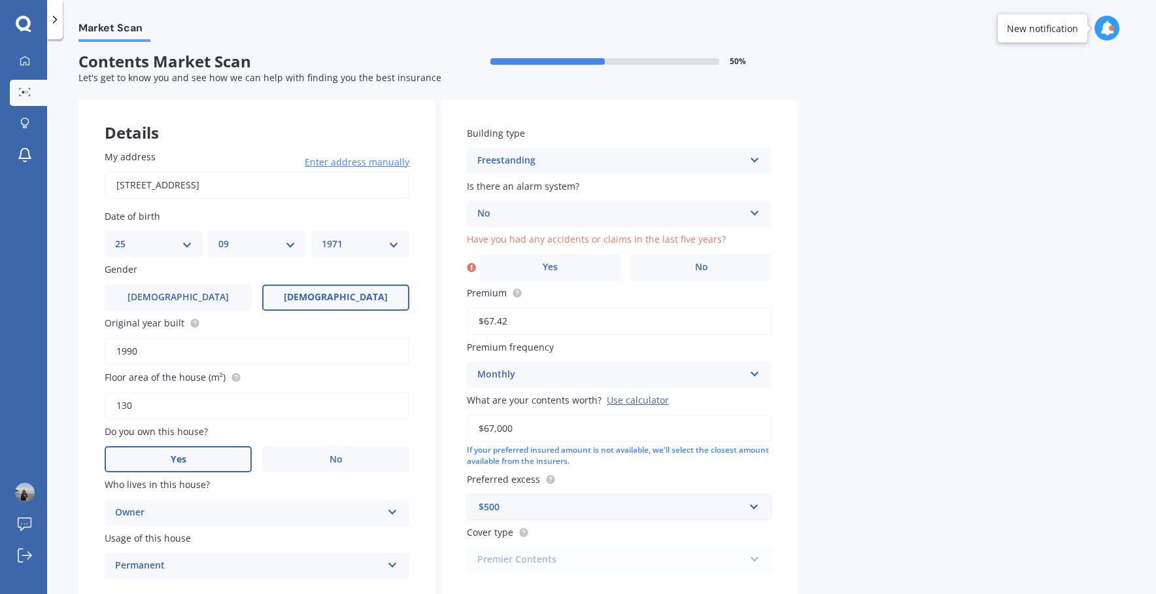
scroll to position [7, 0]
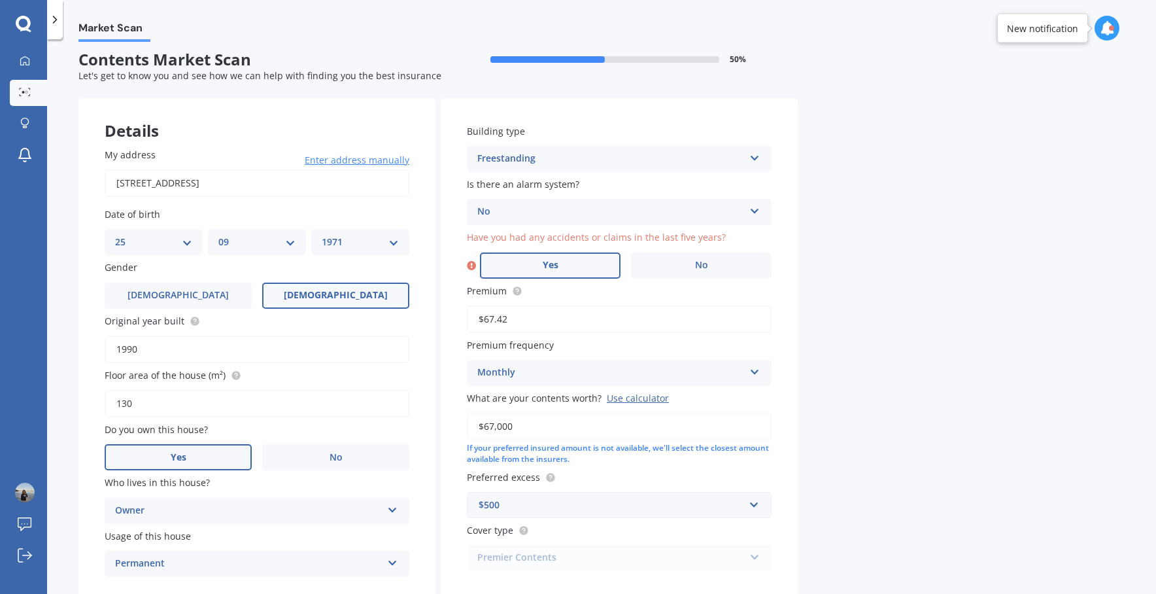
click at [572, 270] on label "Yes" at bounding box center [550, 265] width 141 height 26
click at [0, 0] on input "Yes" at bounding box center [0, 0] width 0 height 0
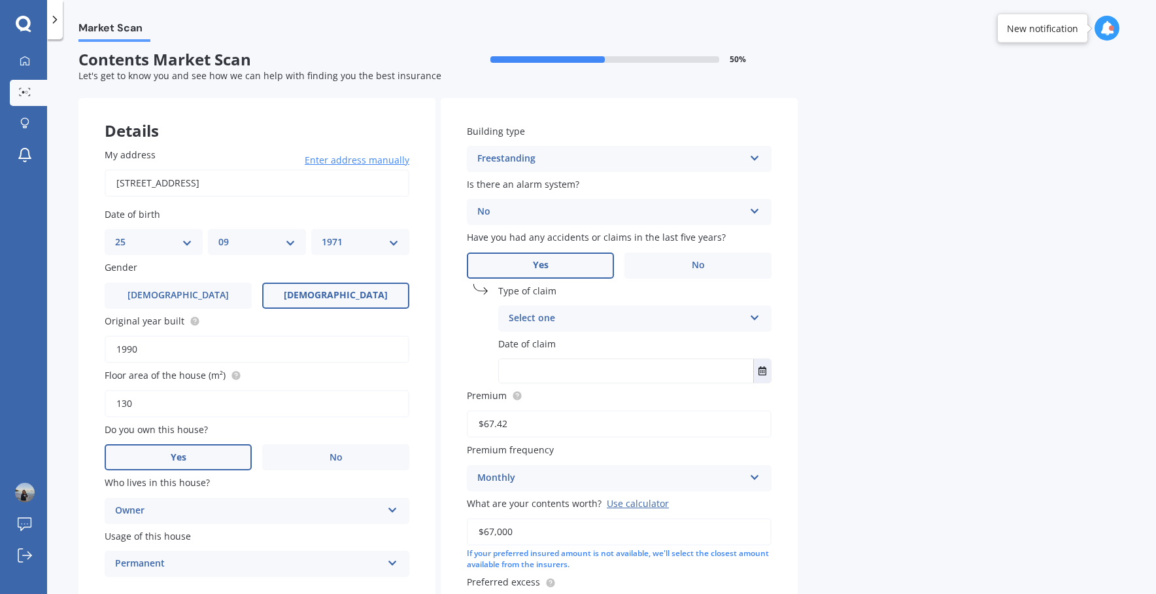
click at [560, 319] on div "Select one" at bounding box center [626, 319] width 235 height 16
click at [463, 345] on div "Building type Freestanding Freestanding Multi-unit (in a block of 6 or less) Mu…" at bounding box center [619, 400] width 357 height 604
click at [696, 256] on label "No" at bounding box center [697, 265] width 147 height 26
click at [0, 0] on input "No" at bounding box center [0, 0] width 0 height 0
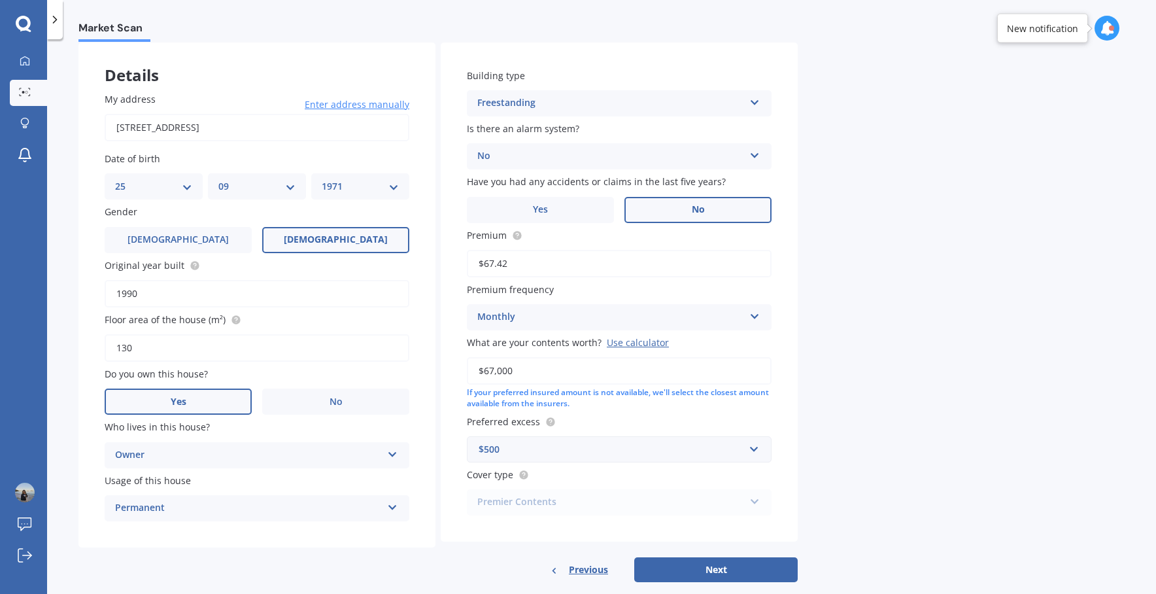
scroll to position [88, 0]
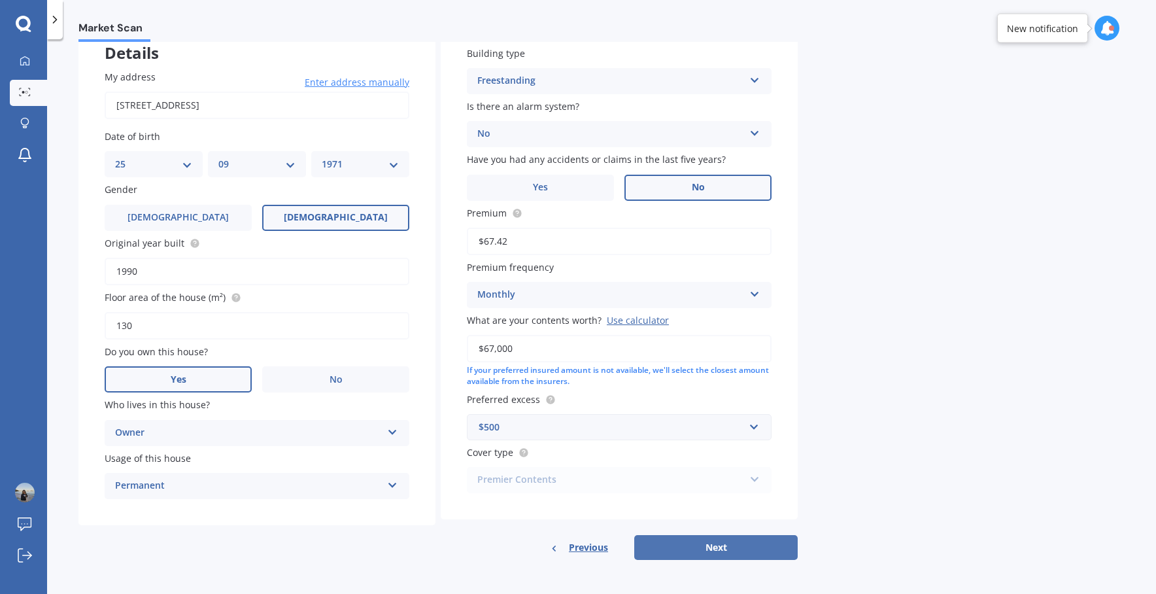
click at [707, 552] on button "Next" at bounding box center [715, 547] width 163 height 25
select select "25"
select select "09"
select select "1971"
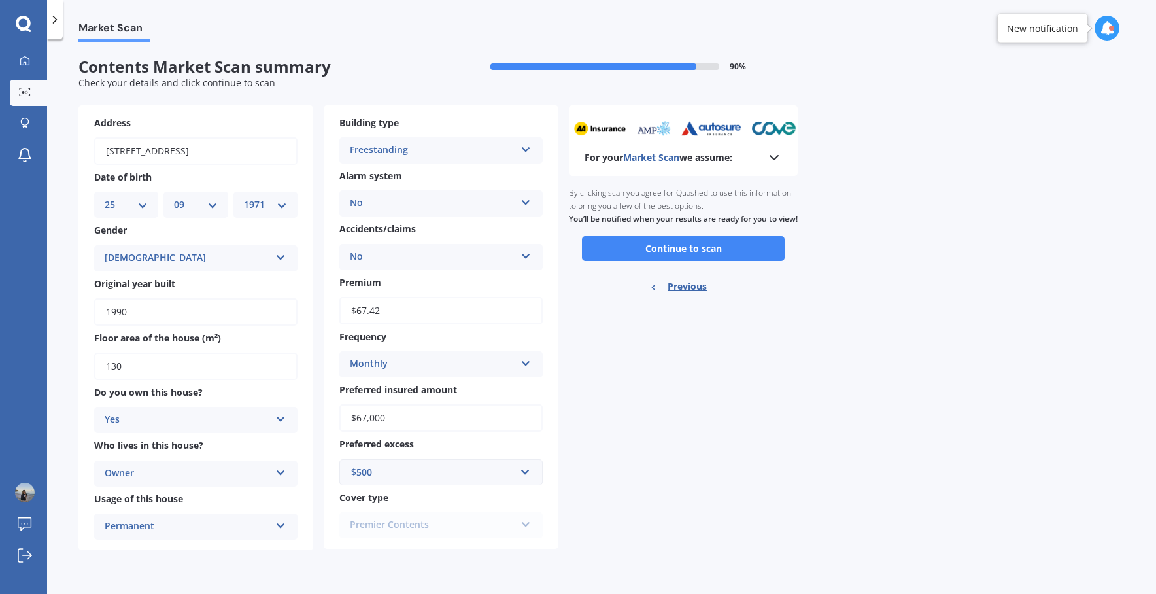
scroll to position [0, 0]
click at [671, 261] on button "Continue to scan" at bounding box center [683, 248] width 203 height 25
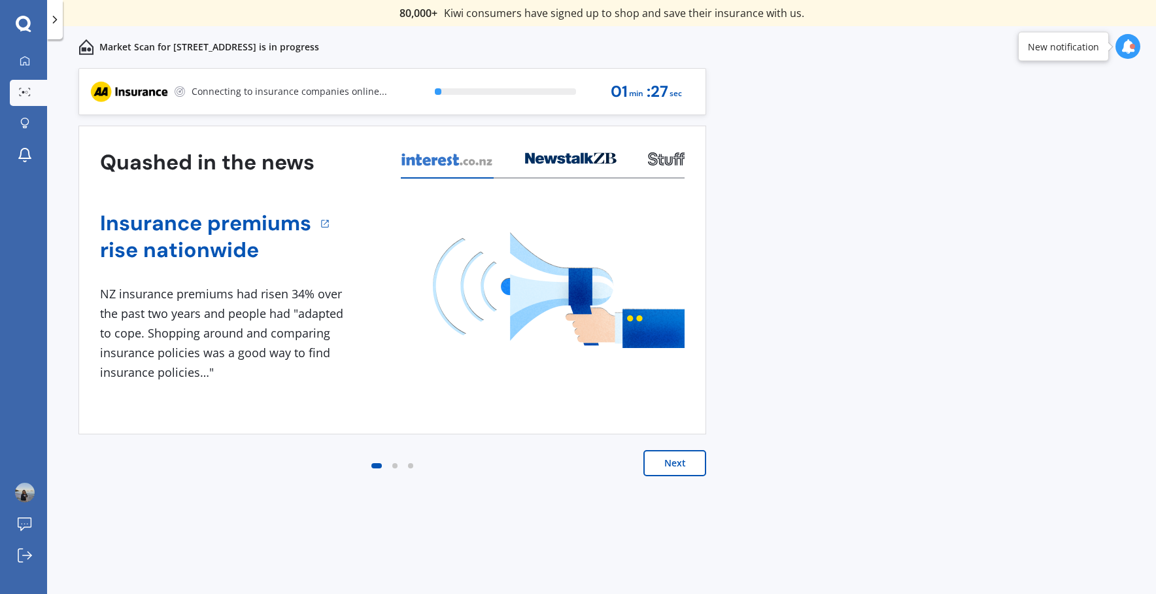
click at [686, 475] on button "Next" at bounding box center [674, 463] width 63 height 26
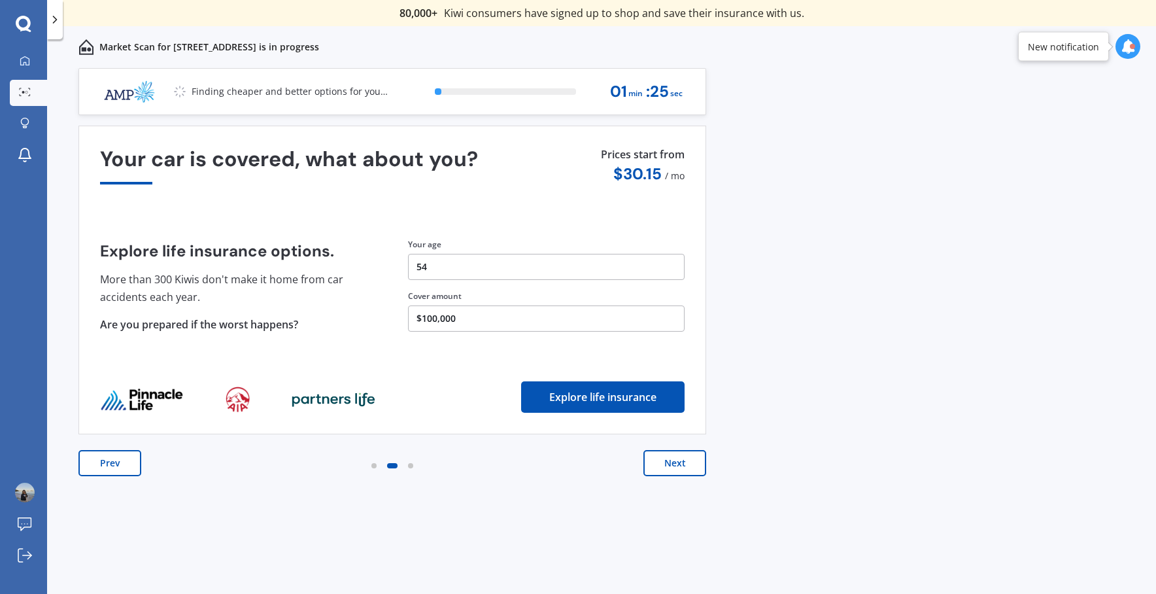
click at [682, 463] on button "Next" at bounding box center [674, 463] width 63 height 26
